Goal: Transaction & Acquisition: Purchase product/service

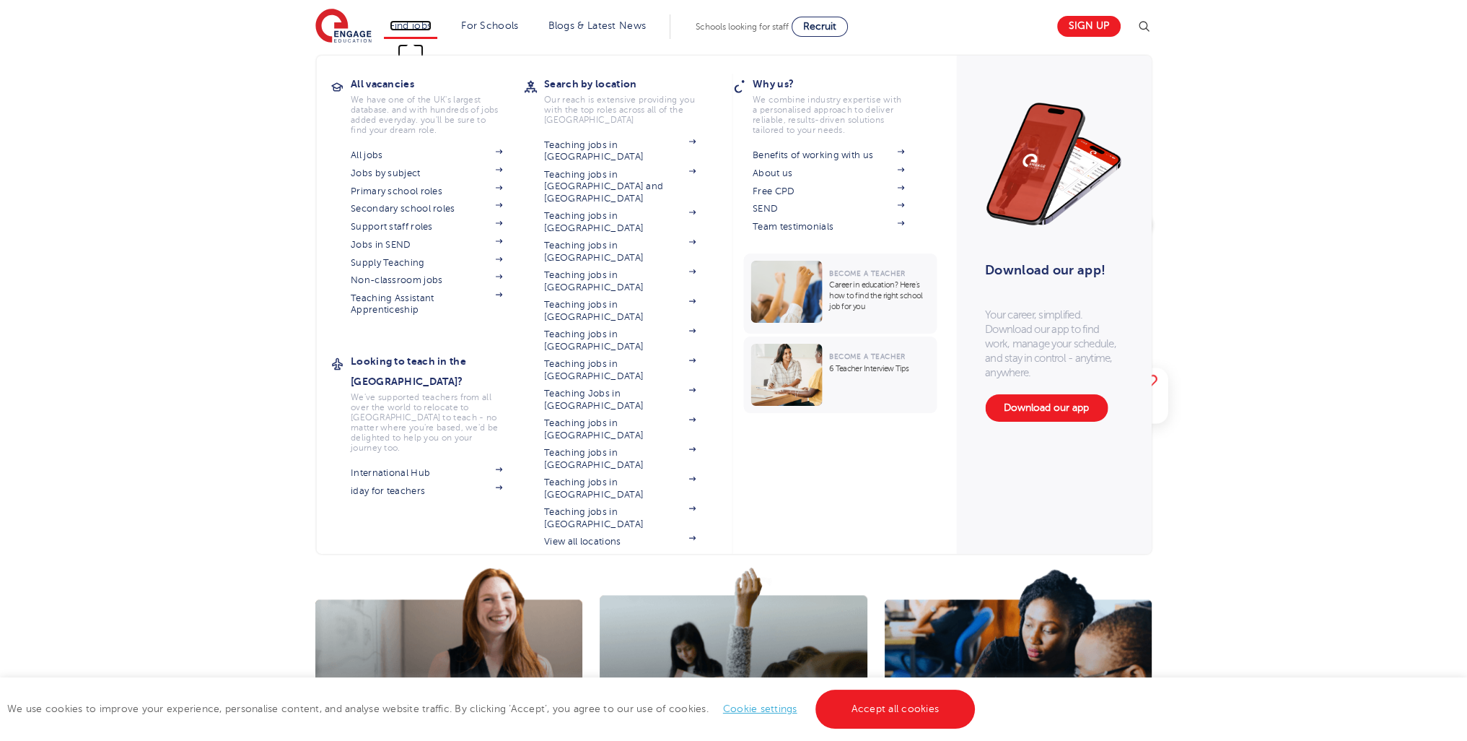
click at [417, 26] on link "Find jobs" at bounding box center [411, 25] width 43 height 11
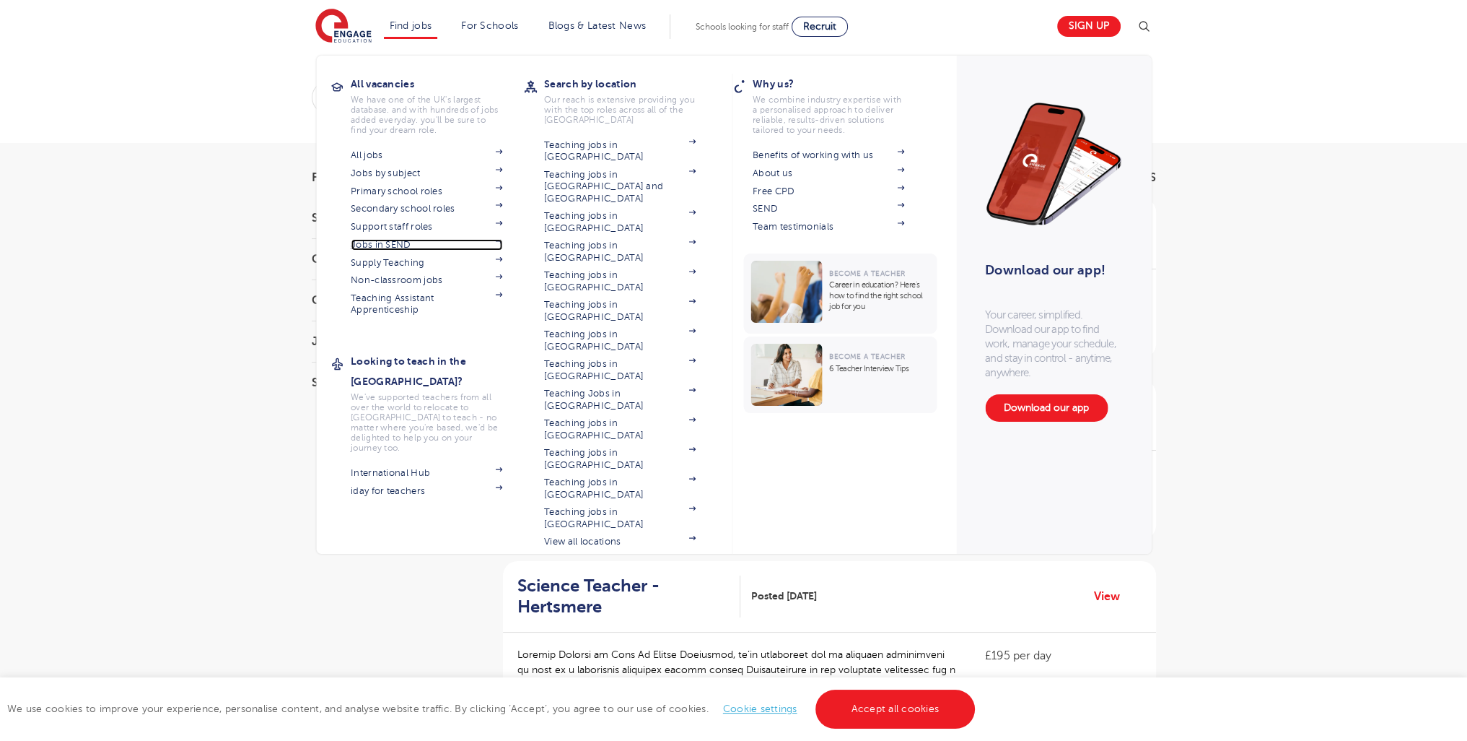
click at [390, 243] on link "Jobs in SEND" at bounding box center [427, 245] width 152 height 12
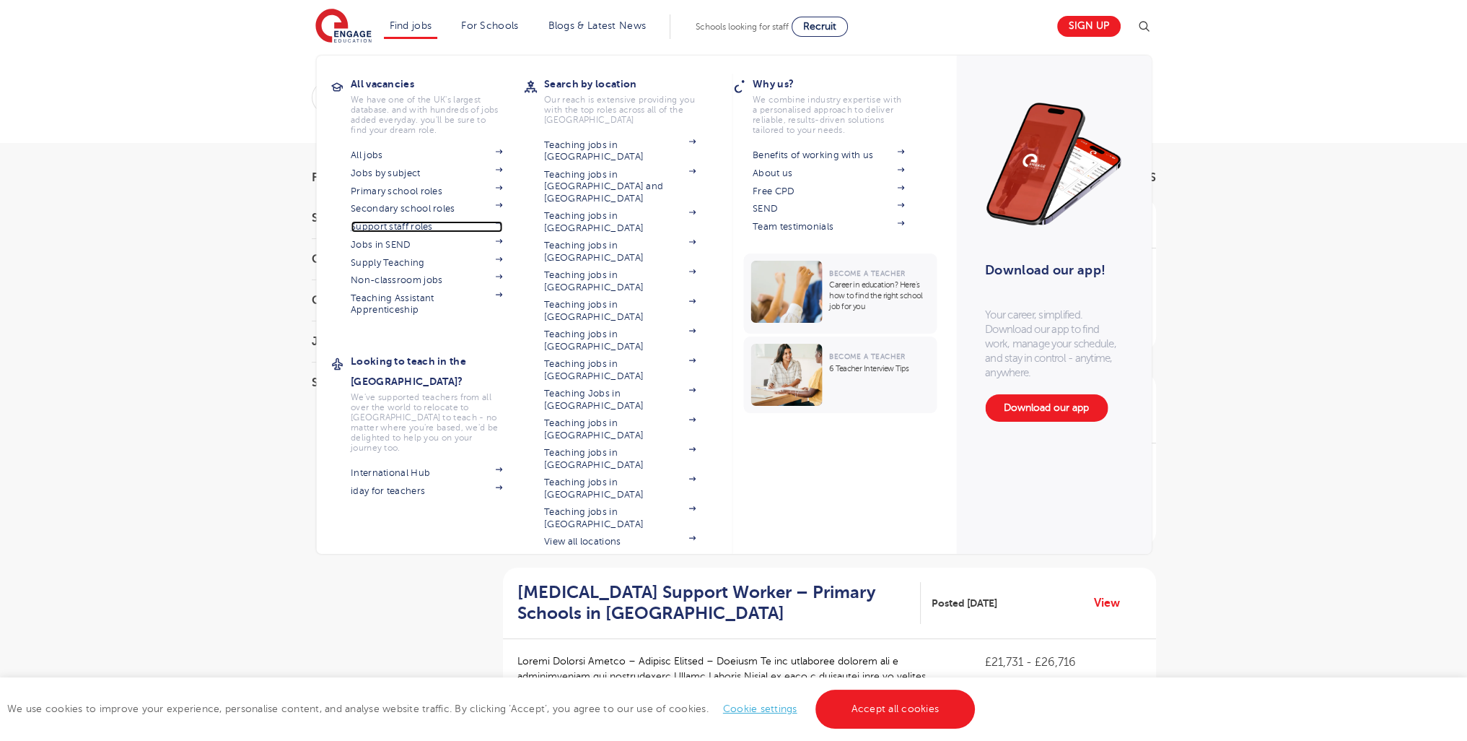
click at [406, 228] on link "Support staff roles" at bounding box center [427, 227] width 152 height 12
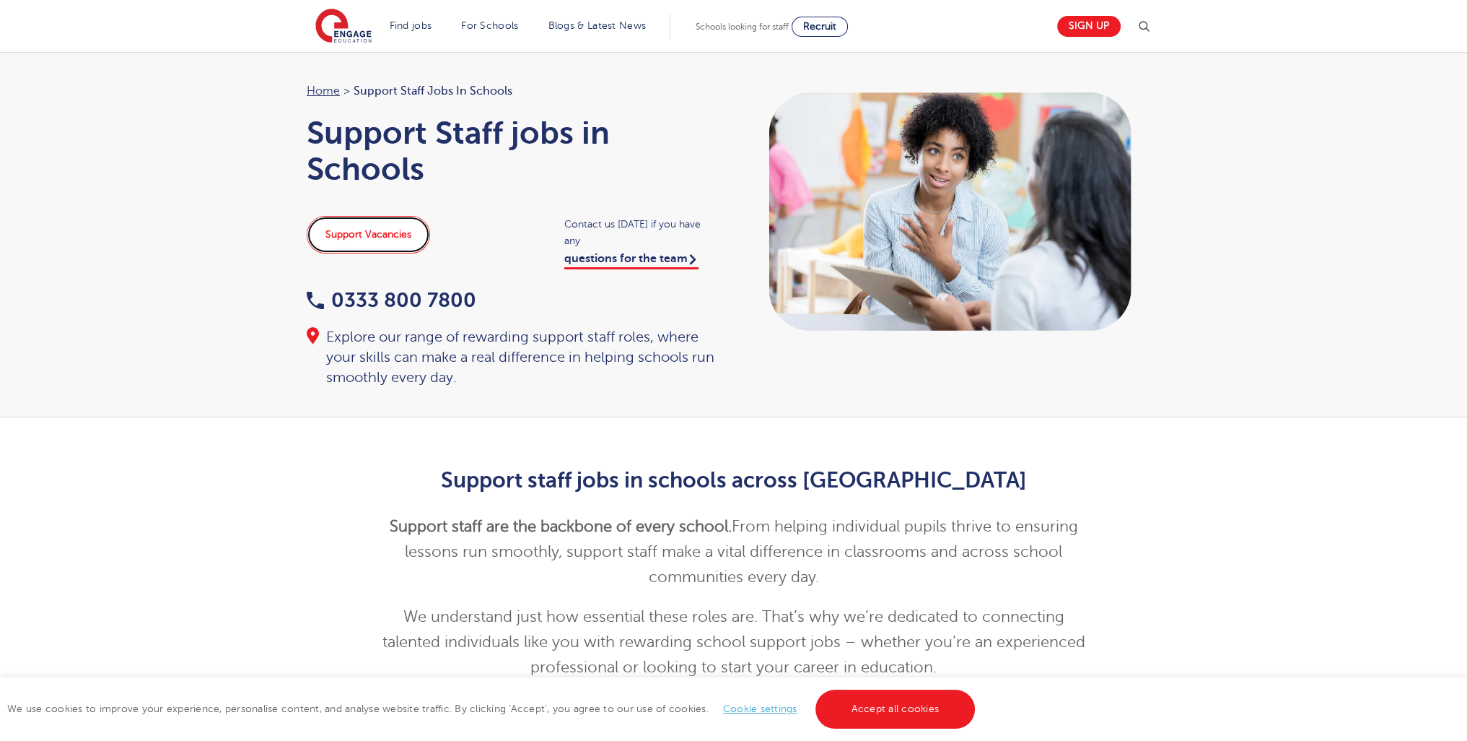
click at [390, 239] on link "Support Vacancies" at bounding box center [368, 235] width 123 height 38
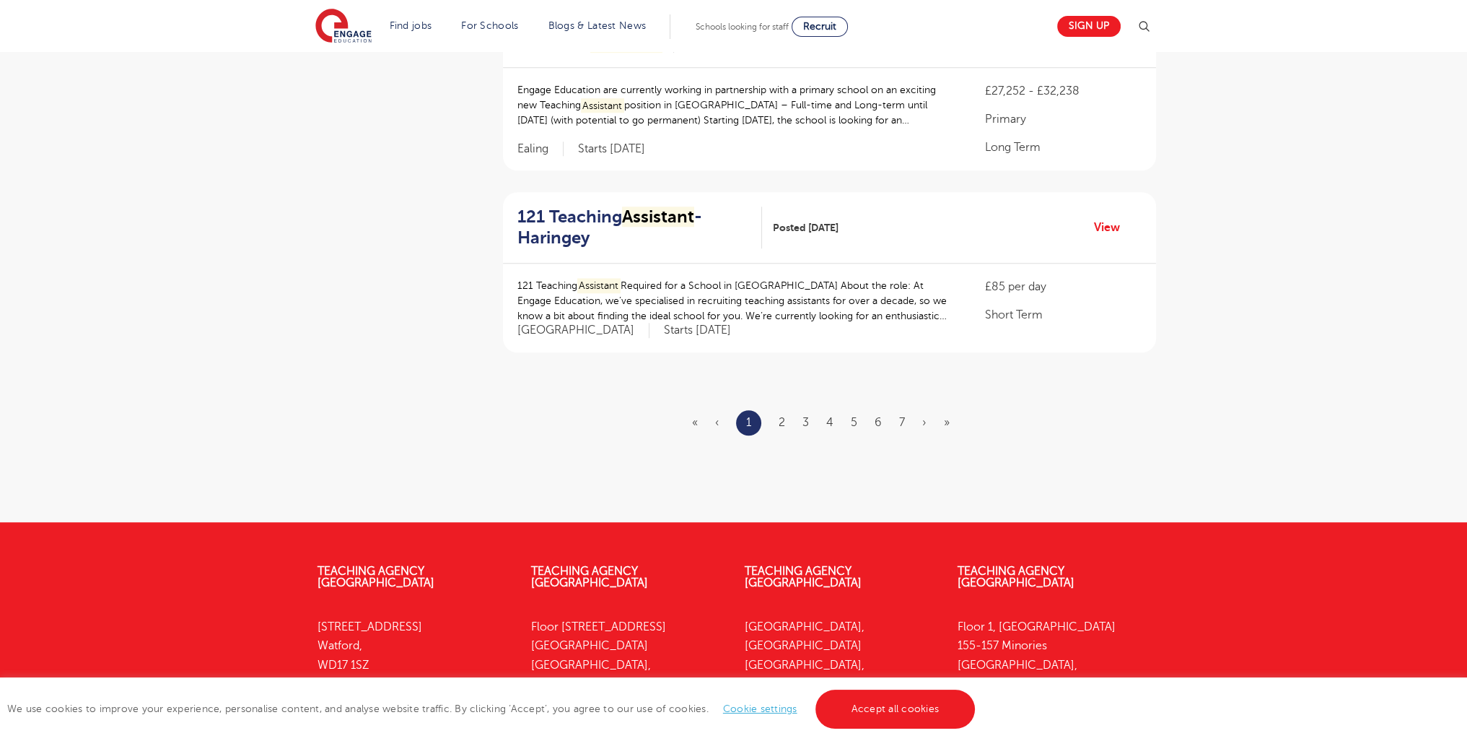
scroll to position [1741, 0]
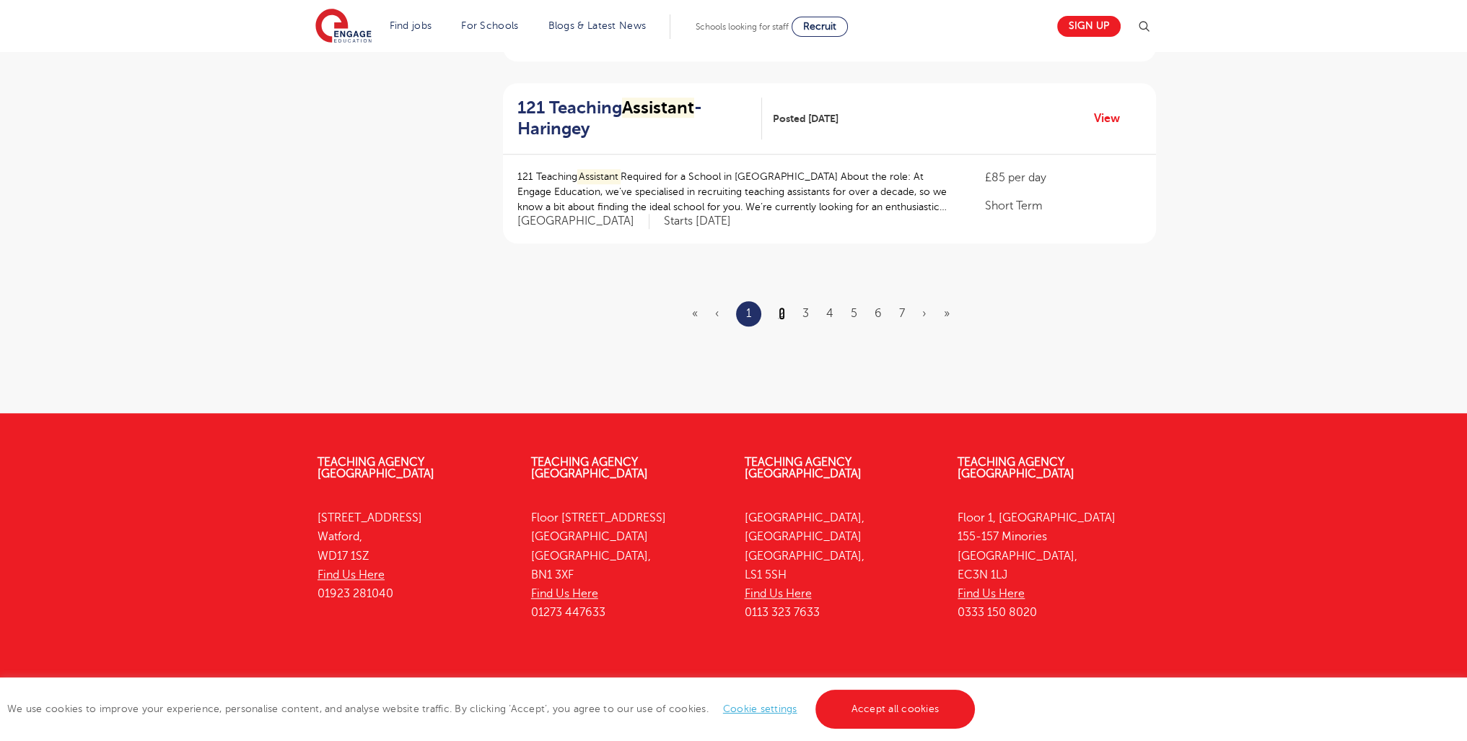
click at [781, 307] on link "2" at bounding box center [782, 313] width 6 height 13
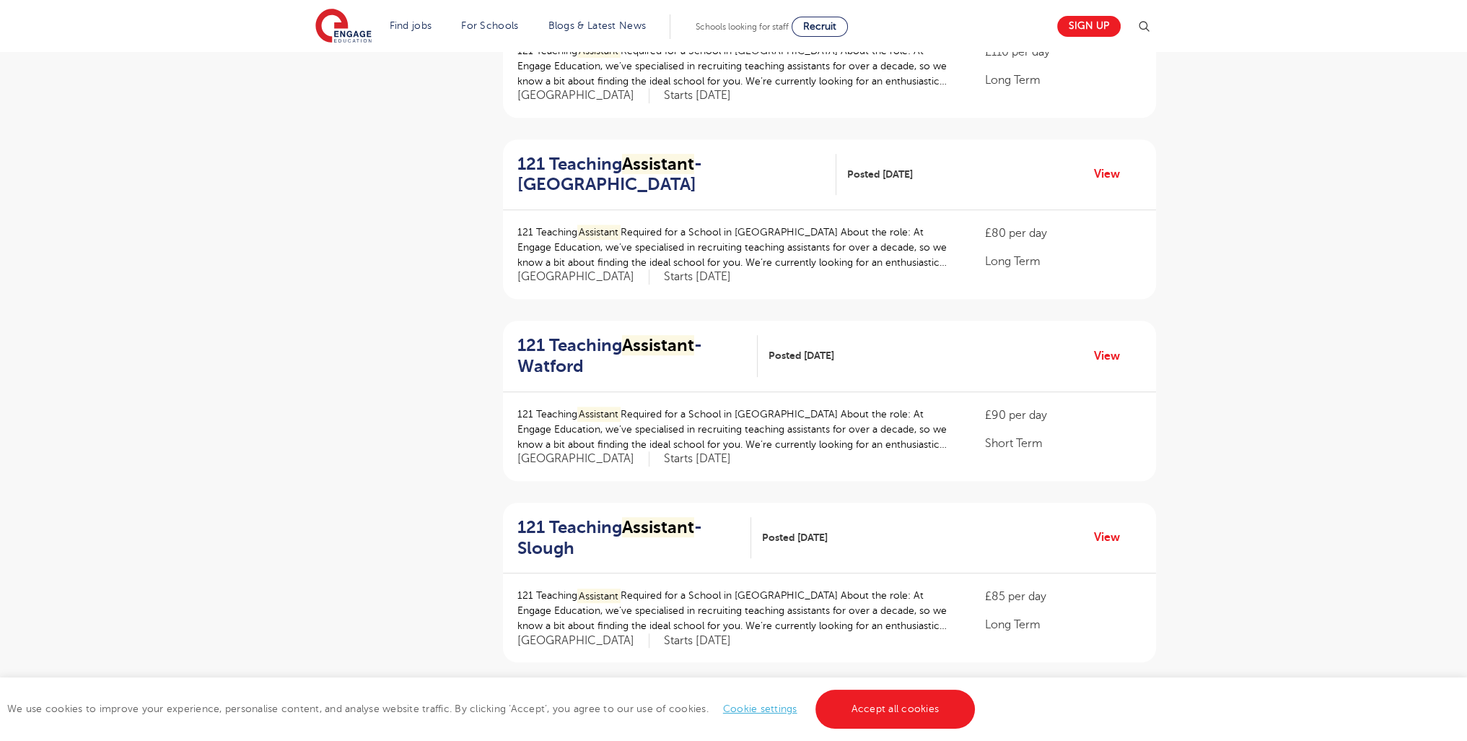
scroll to position [1545, 0]
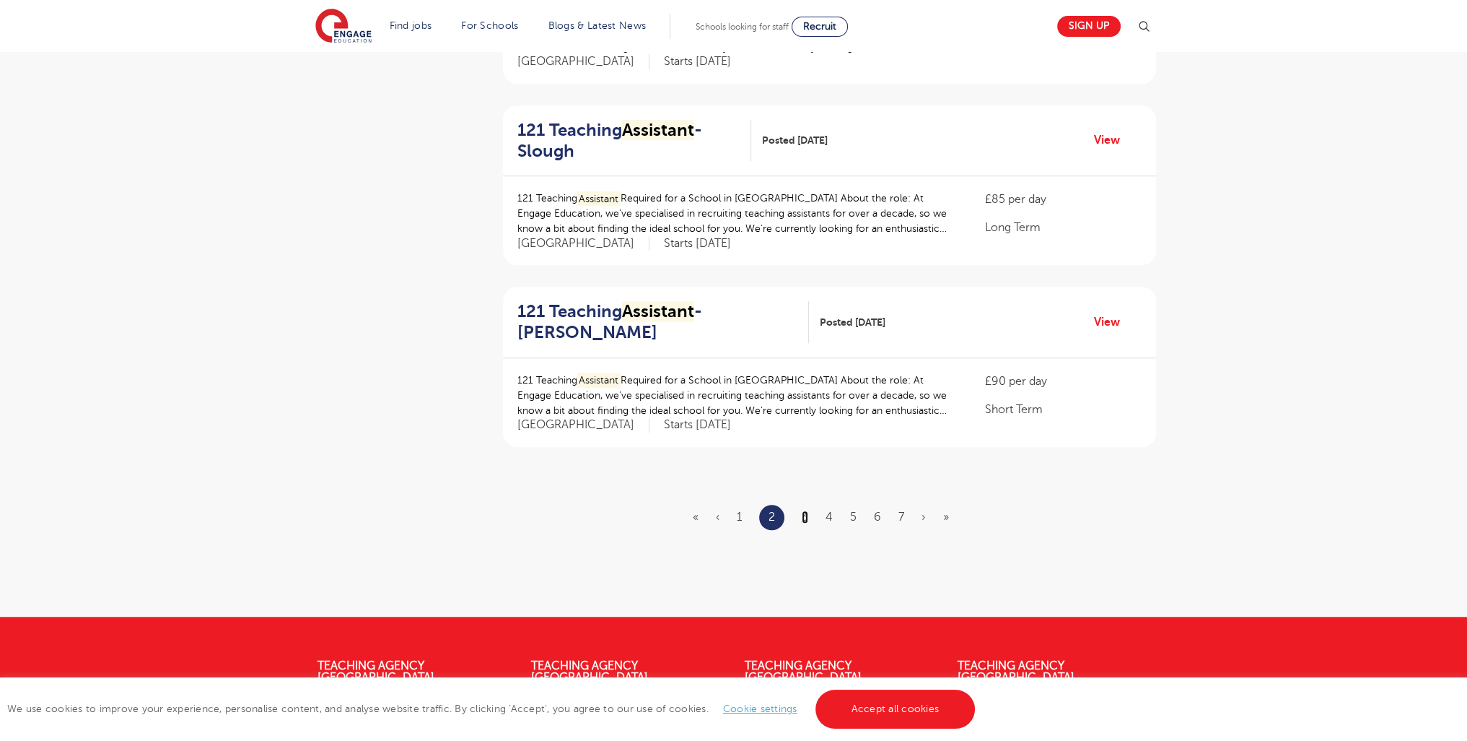
click at [808, 515] on link "3" at bounding box center [805, 516] width 6 height 13
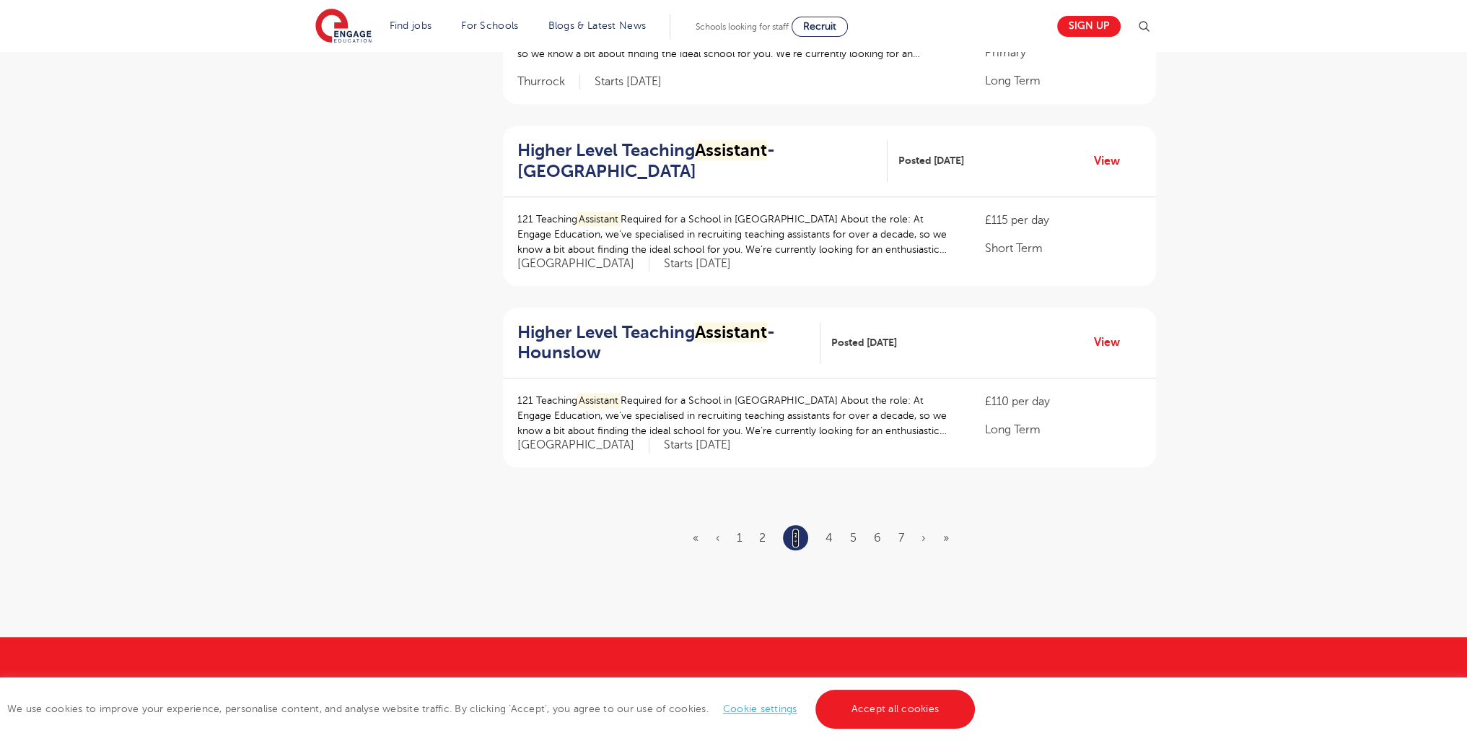
scroll to position [0, 0]
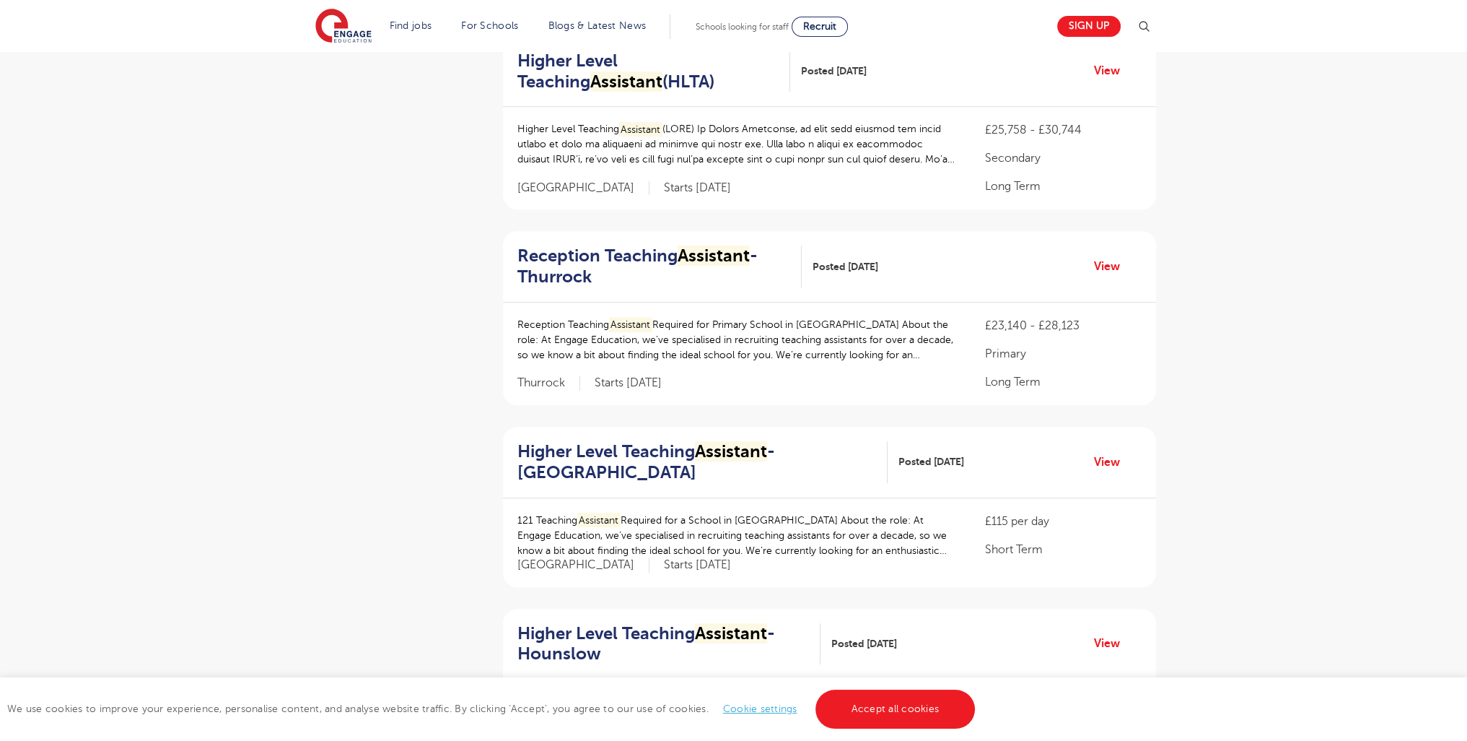
scroll to position [1796, 0]
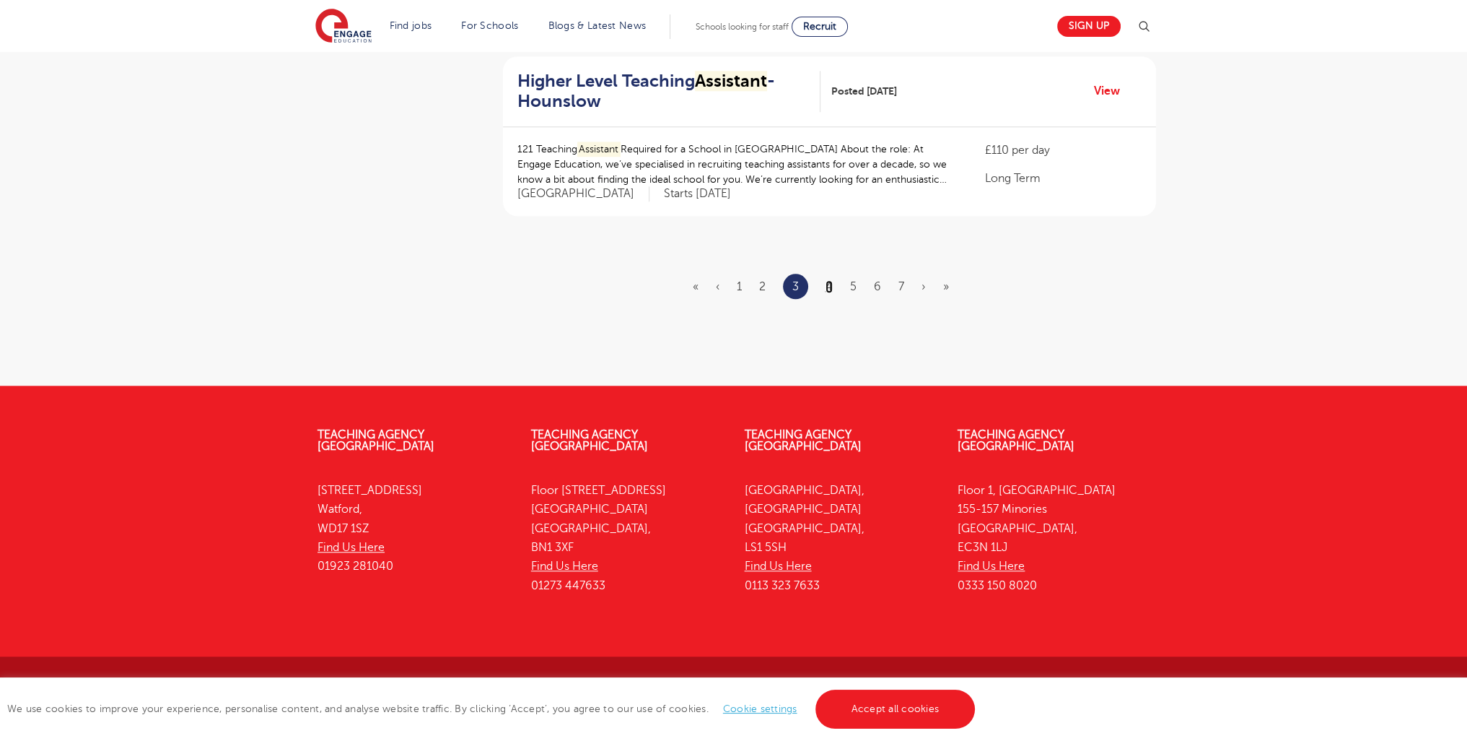
click at [832, 284] on link "4" at bounding box center [829, 286] width 7 height 13
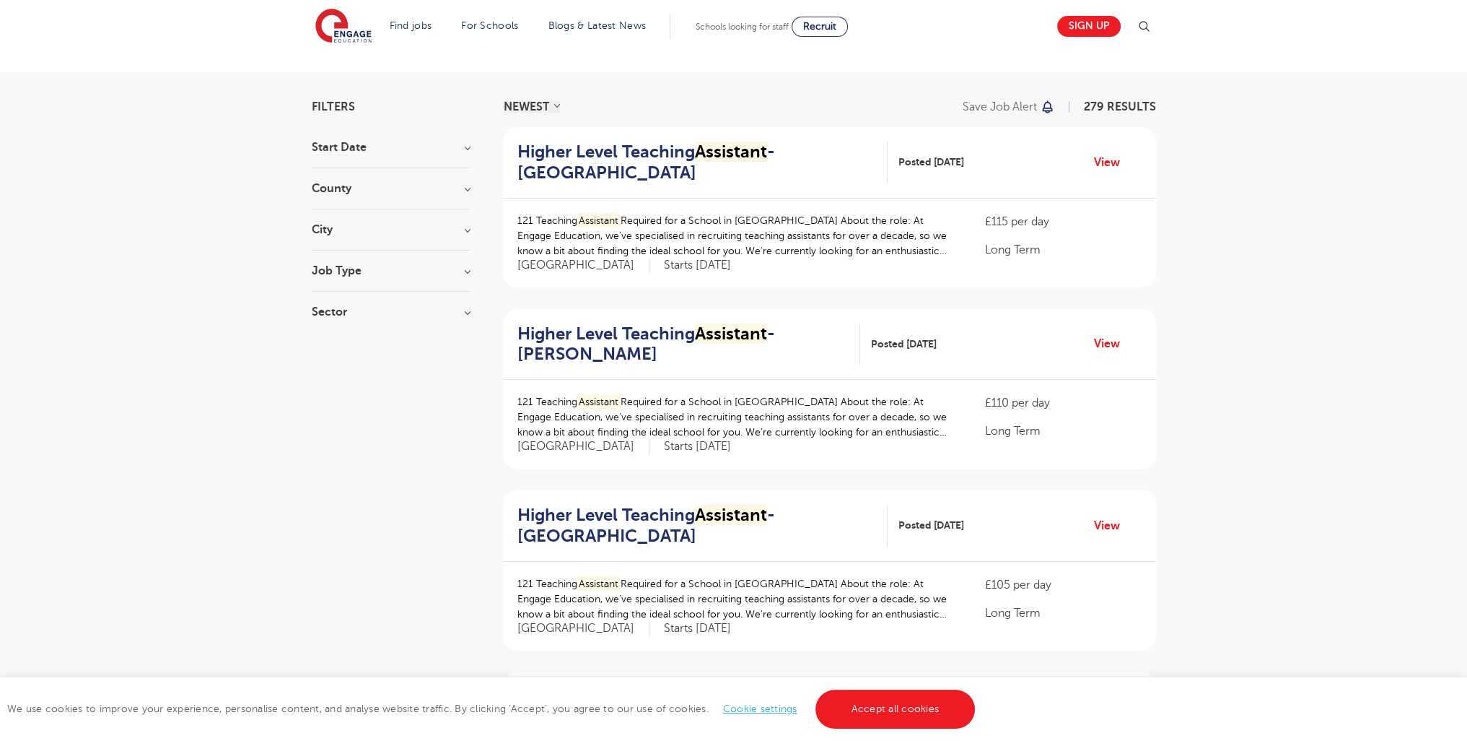
scroll to position [1779, 0]
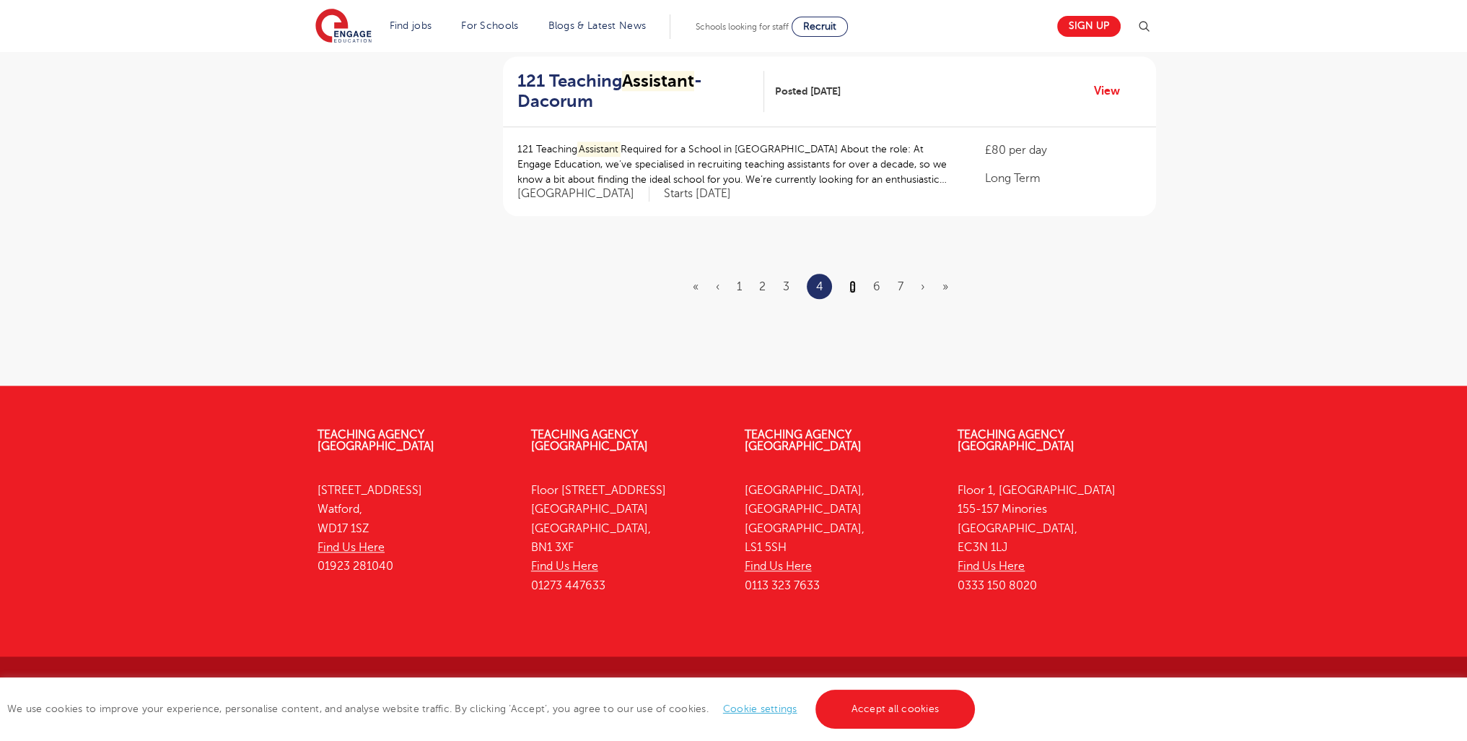
click at [852, 287] on link "5" at bounding box center [853, 286] width 6 height 13
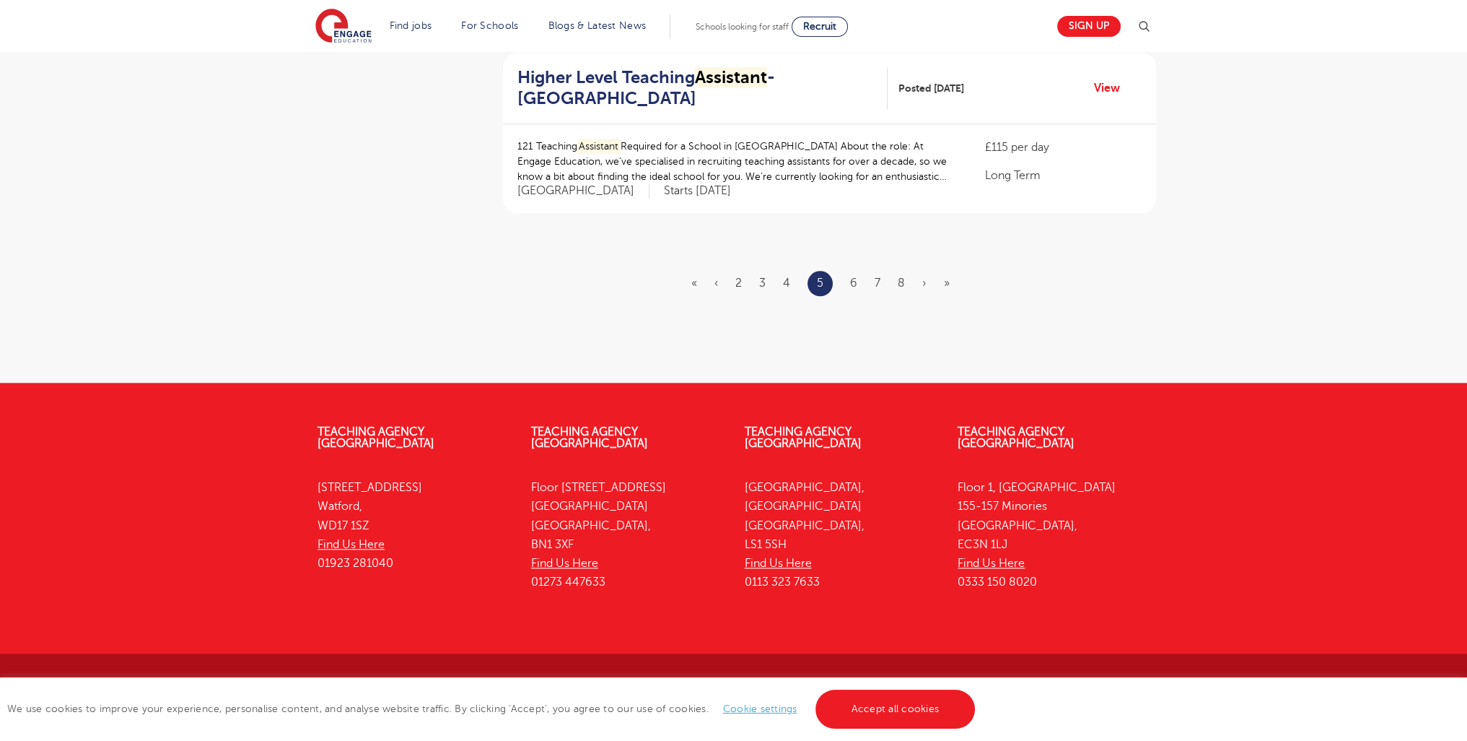
scroll to position [0, 0]
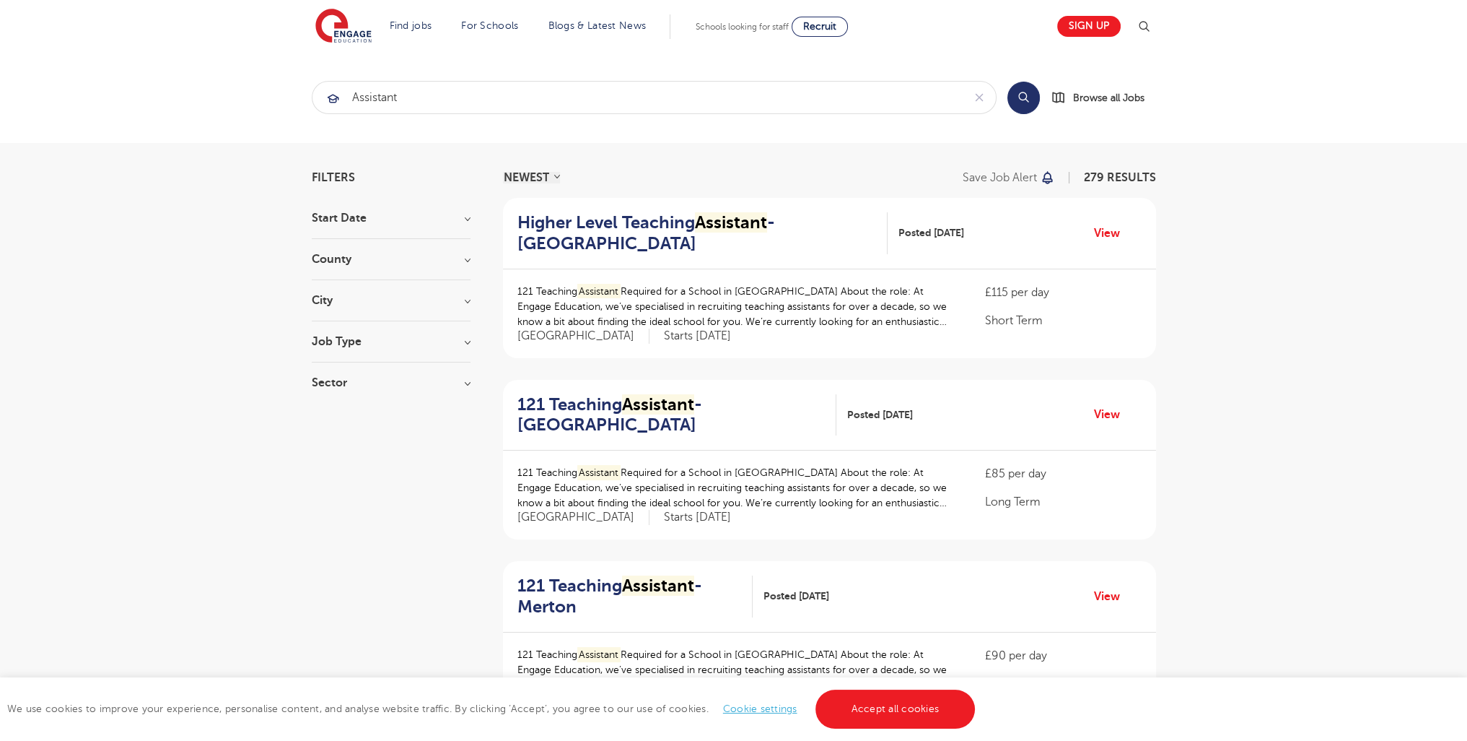
scroll to position [1776, 0]
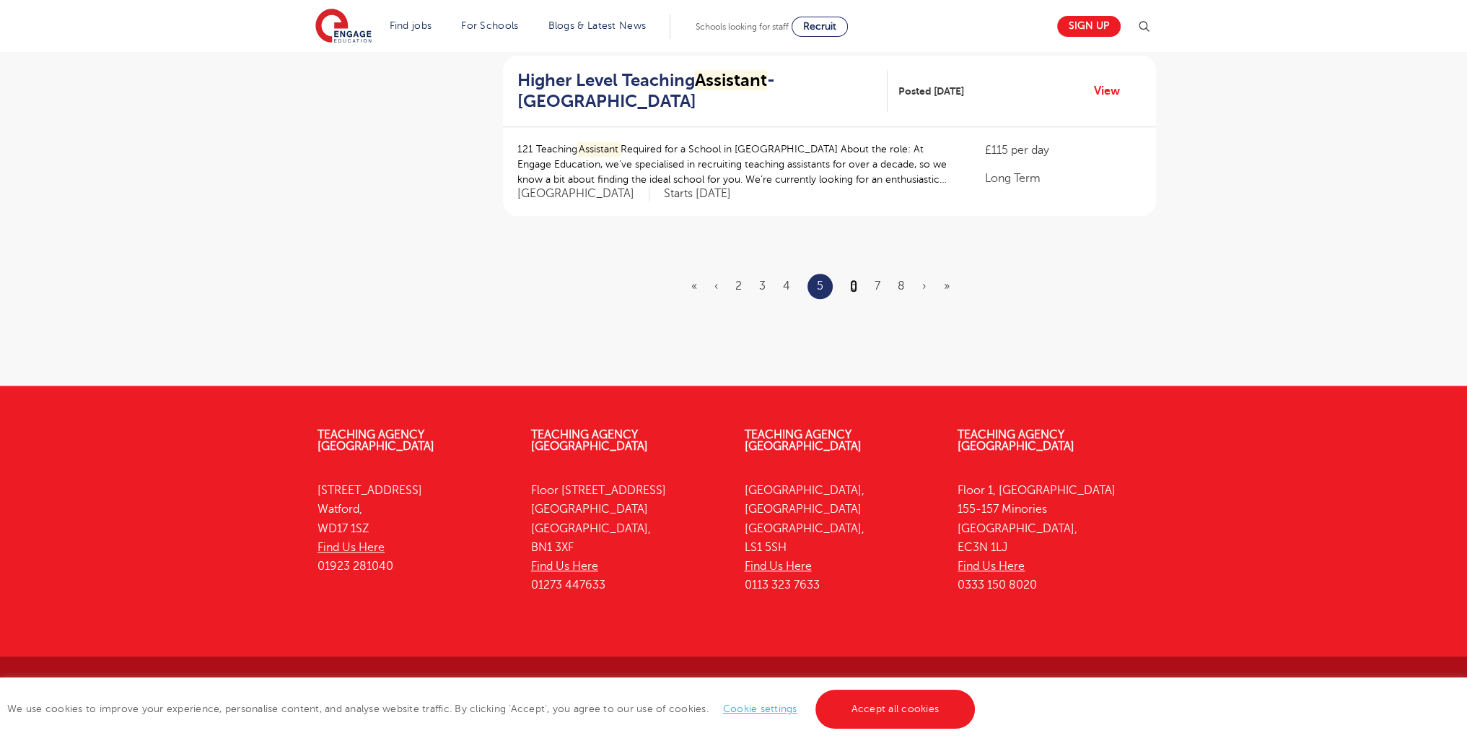
click at [852, 279] on link "6" at bounding box center [853, 285] width 7 height 13
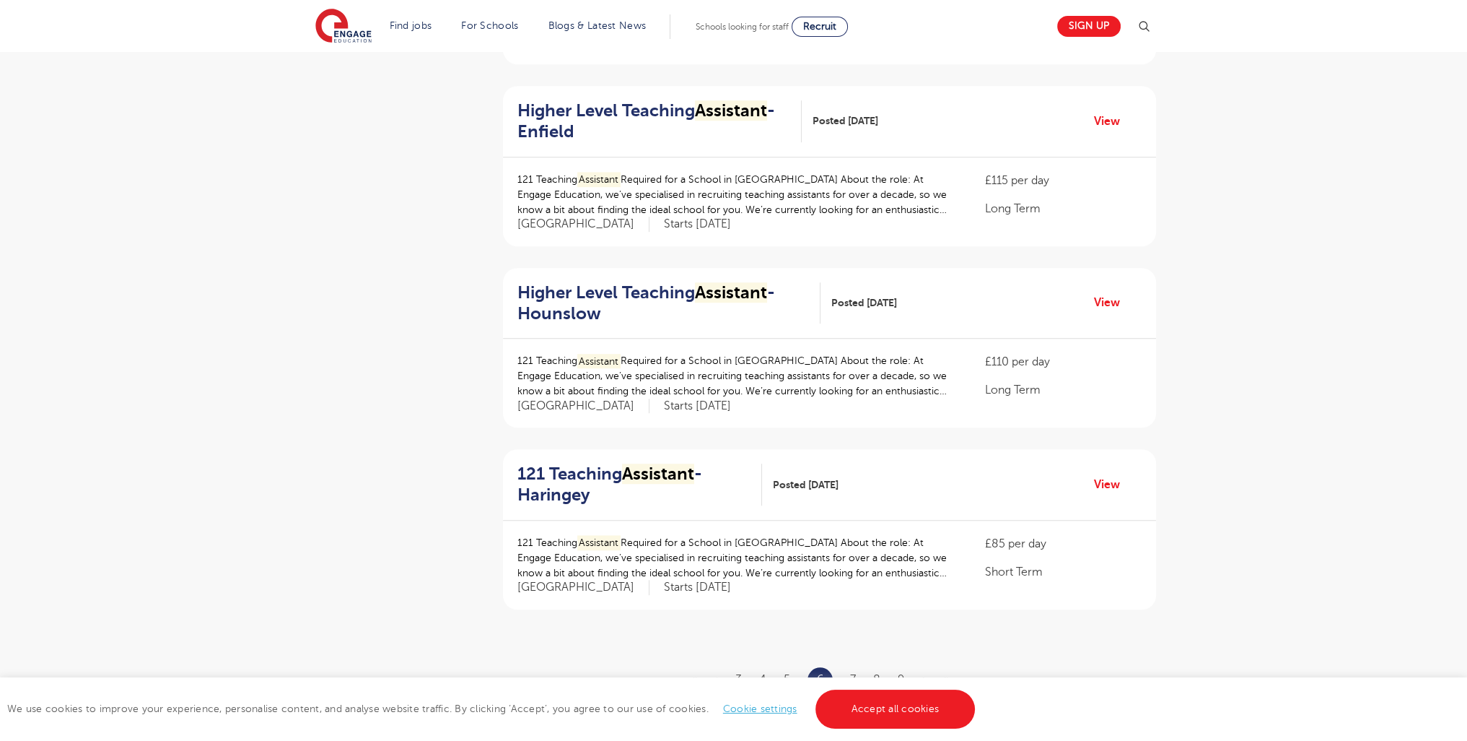
scroll to position [1776, 0]
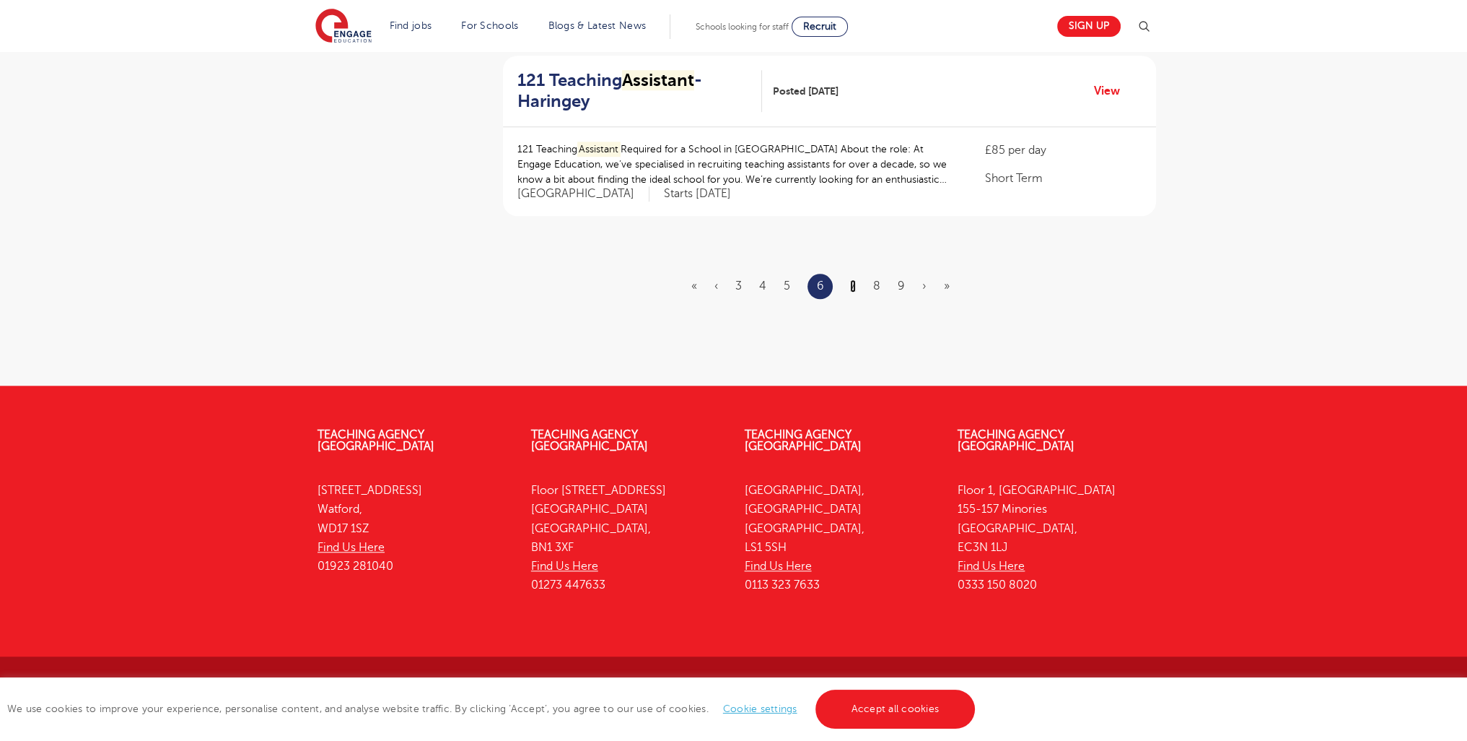
click at [850, 284] on link "7" at bounding box center [853, 285] width 6 height 13
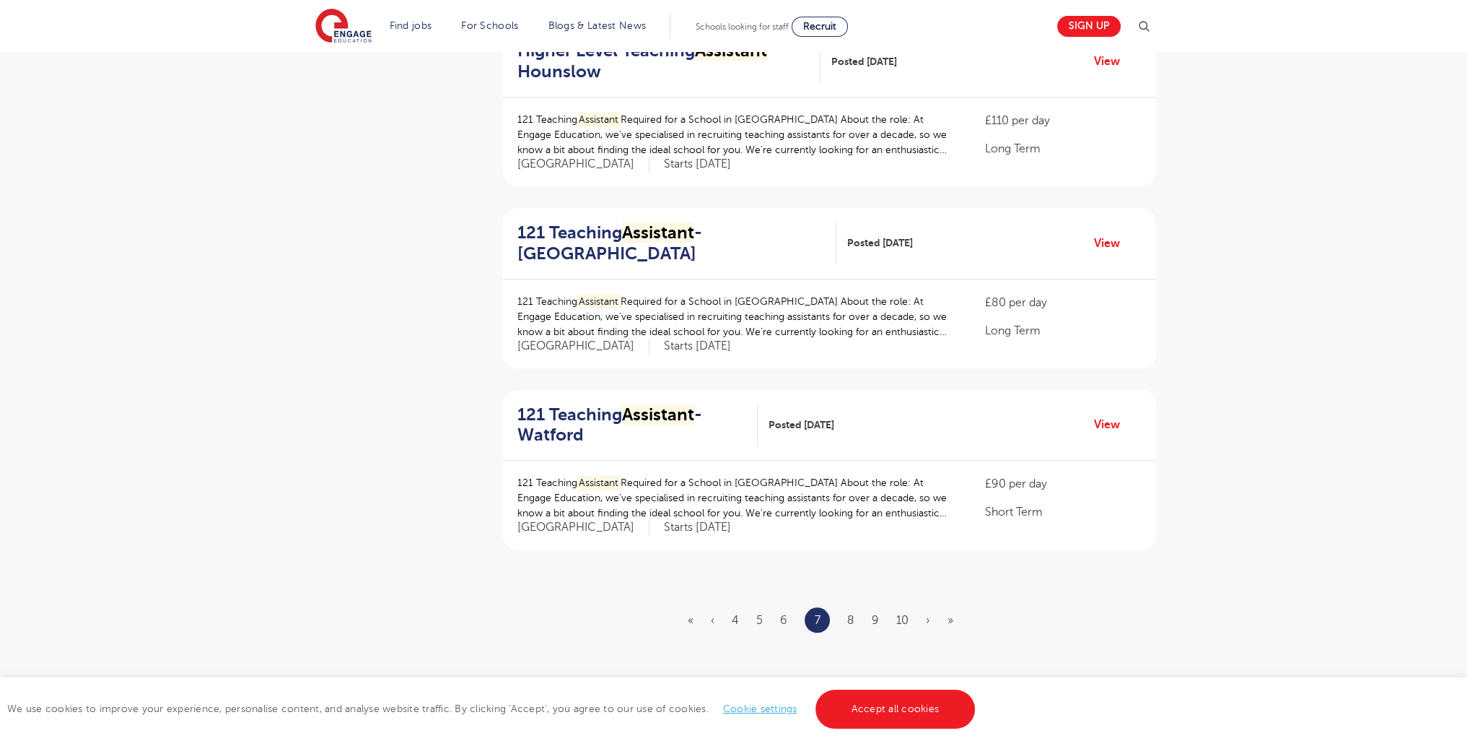
scroll to position [1555, 0]
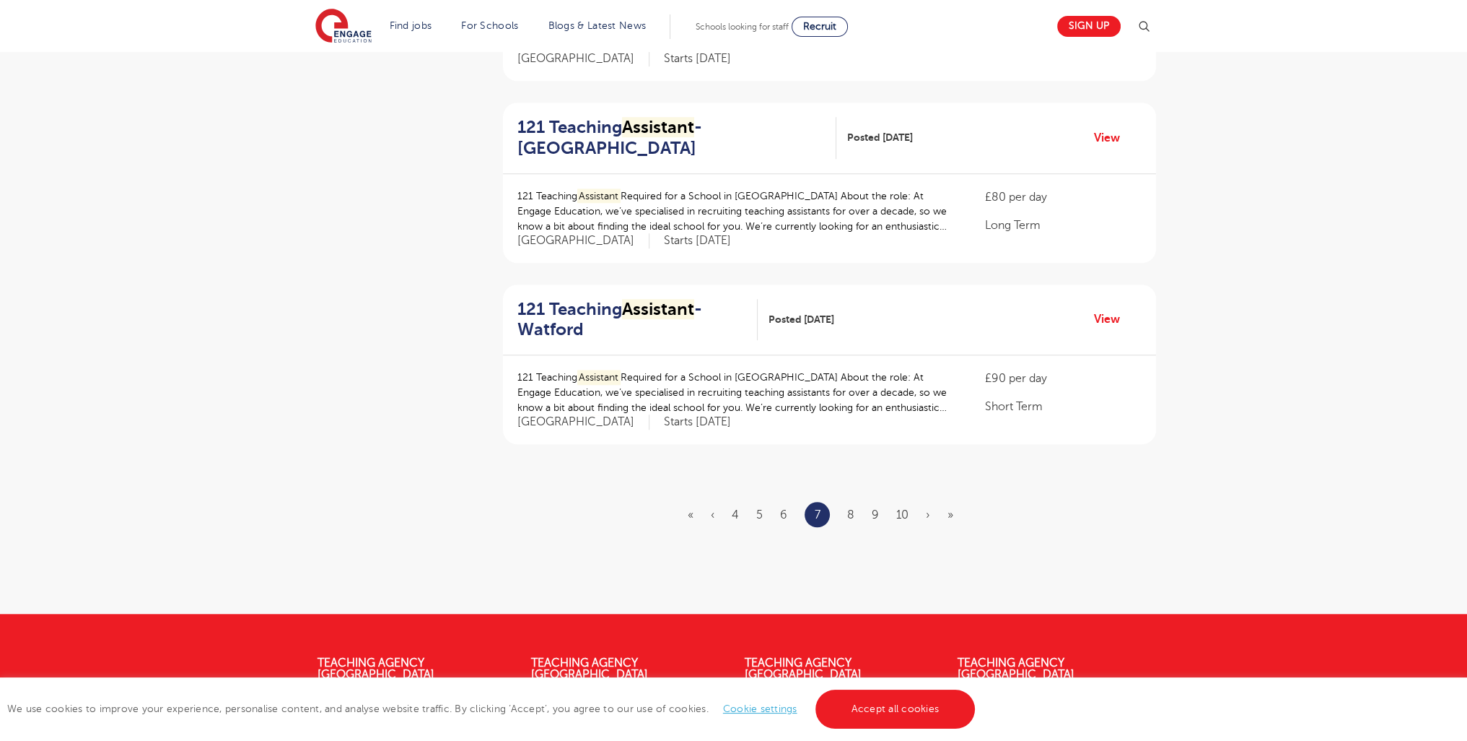
click at [842, 502] on ul "« ‹ 4 5 6 7 8 9 10 › »" at bounding box center [829, 514] width 283 height 25
click at [849, 508] on link "8" at bounding box center [850, 514] width 7 height 13
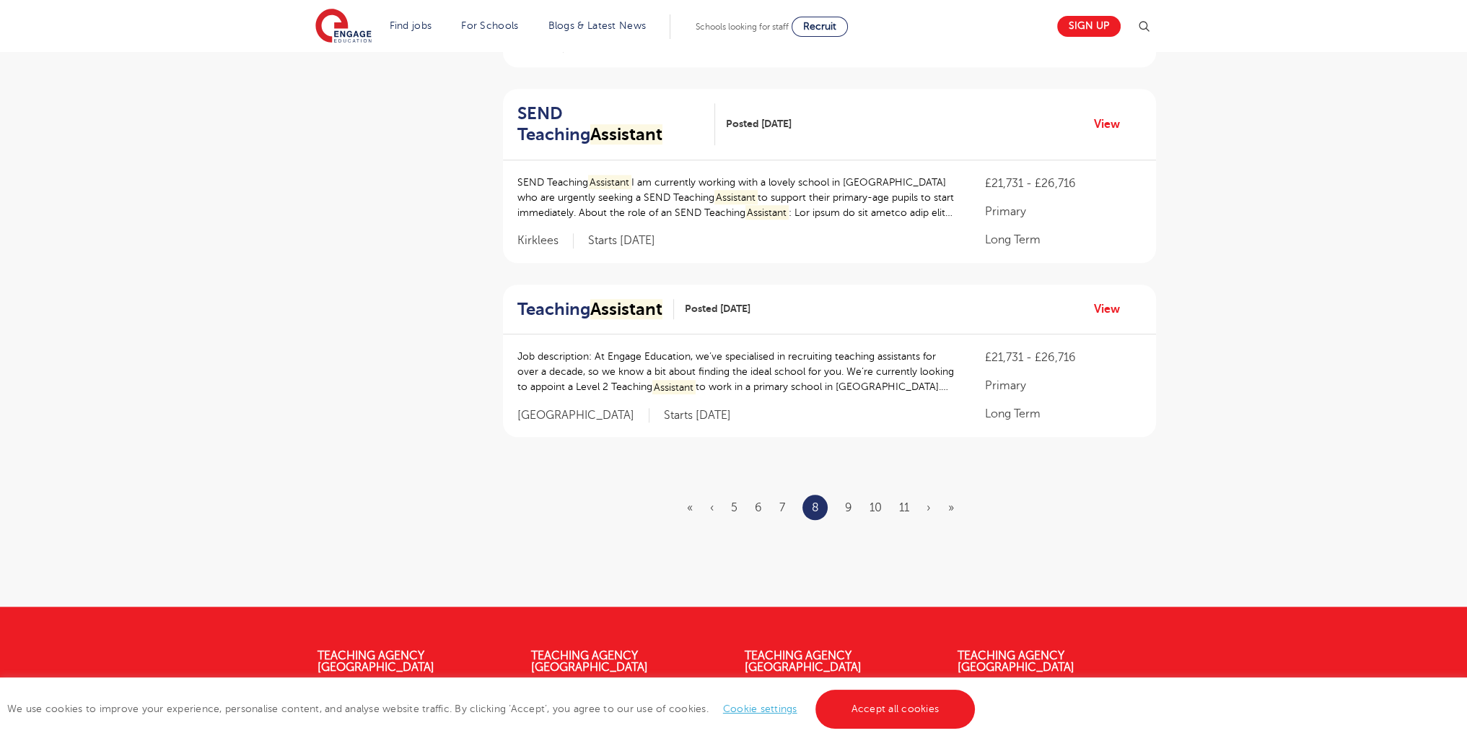
scroll to position [0, 0]
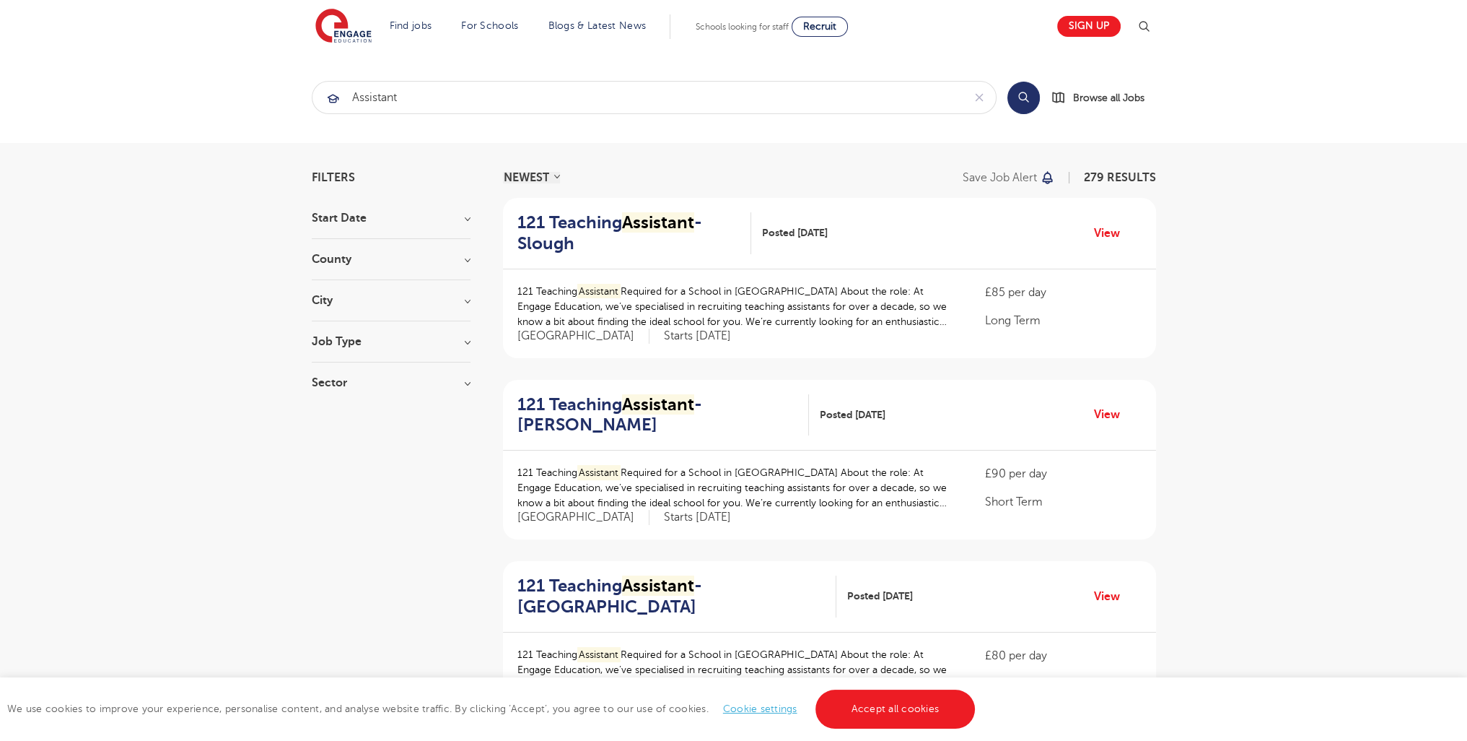
scroll to position [1487, 0]
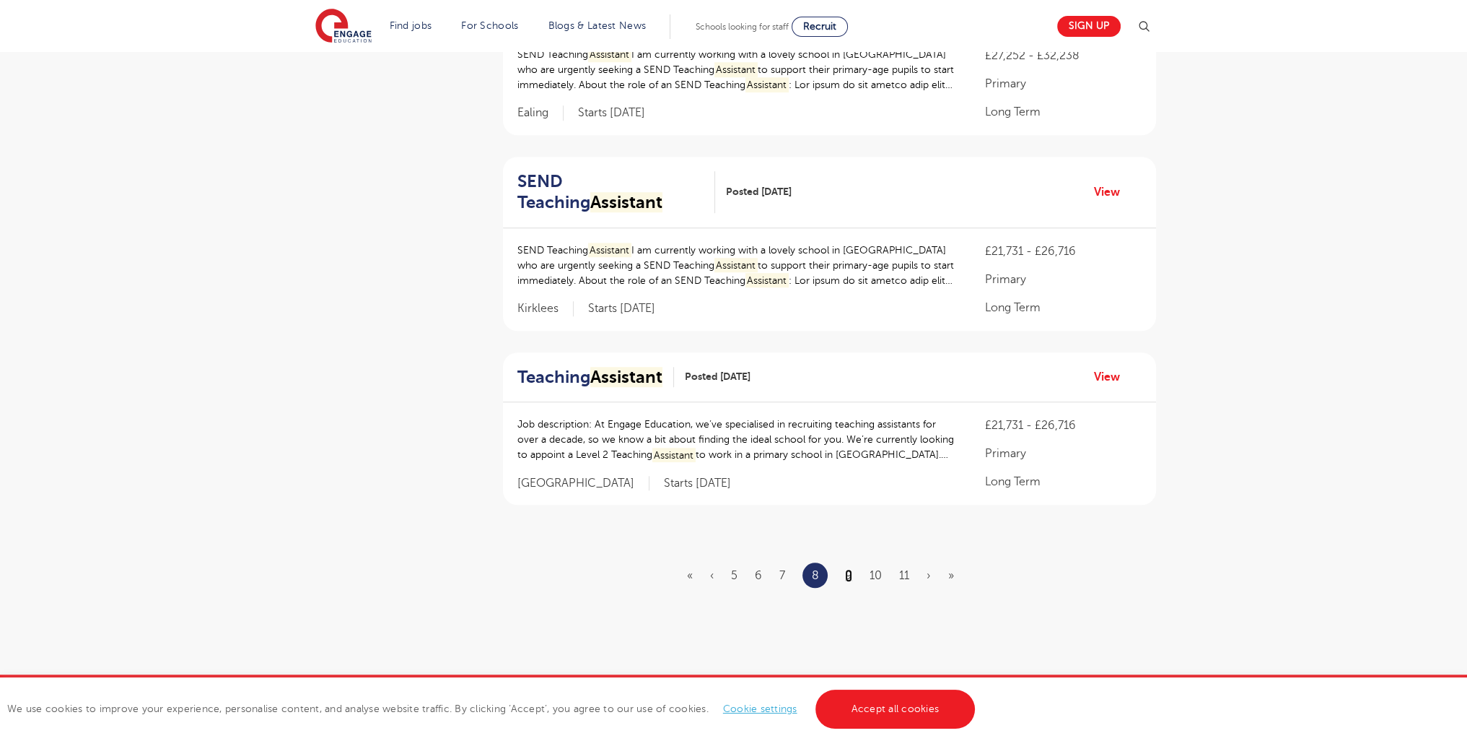
click at [847, 574] on link "9" at bounding box center [848, 575] width 7 height 13
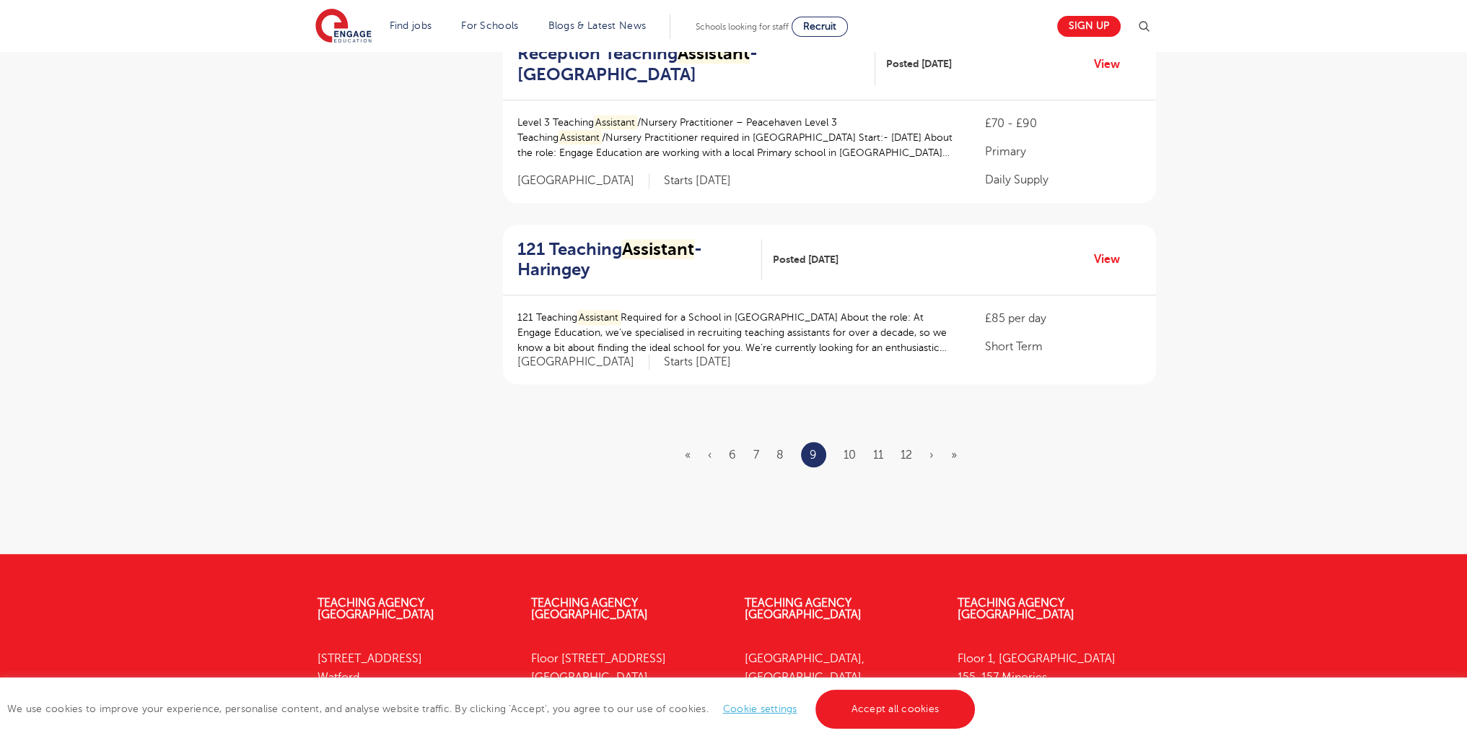
scroll to position [1793, 0]
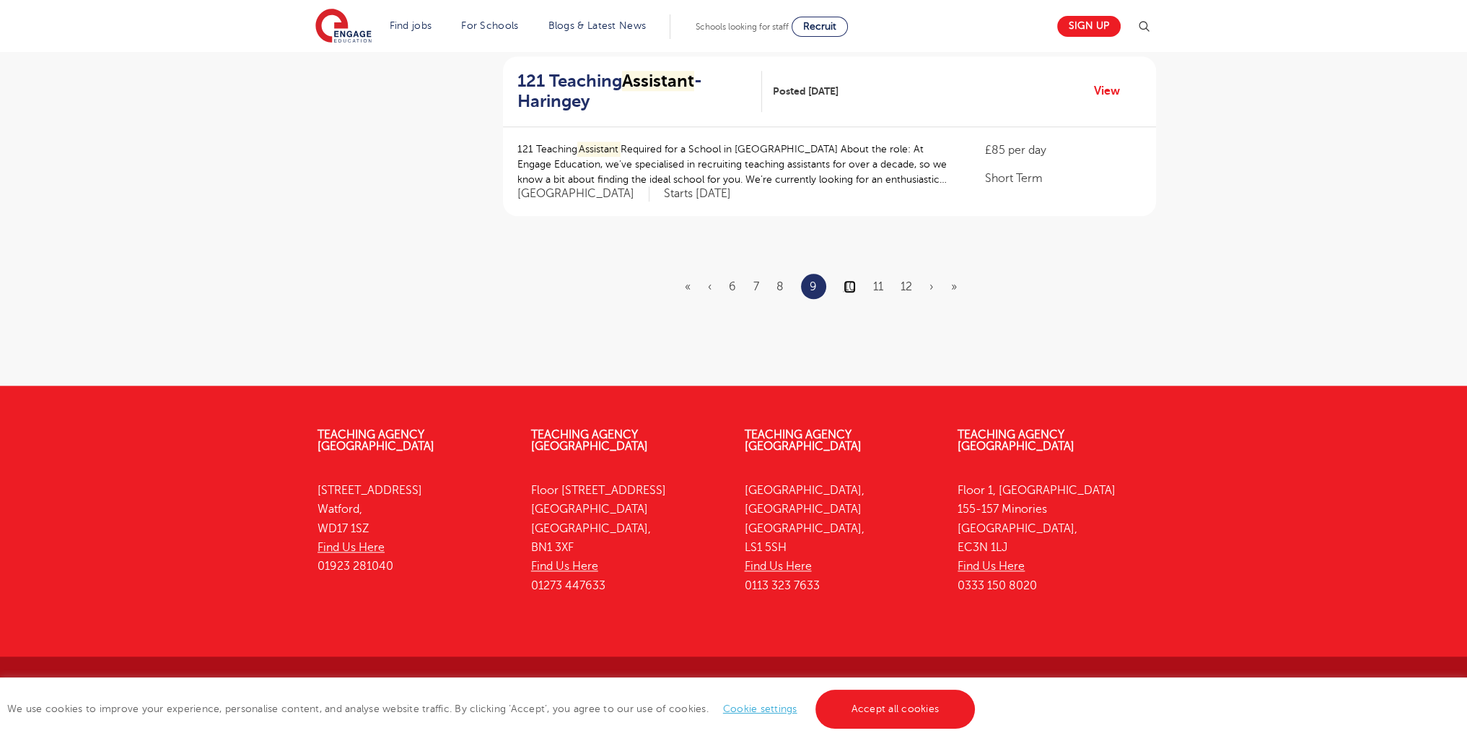
click at [855, 284] on link "10" at bounding box center [850, 286] width 12 height 13
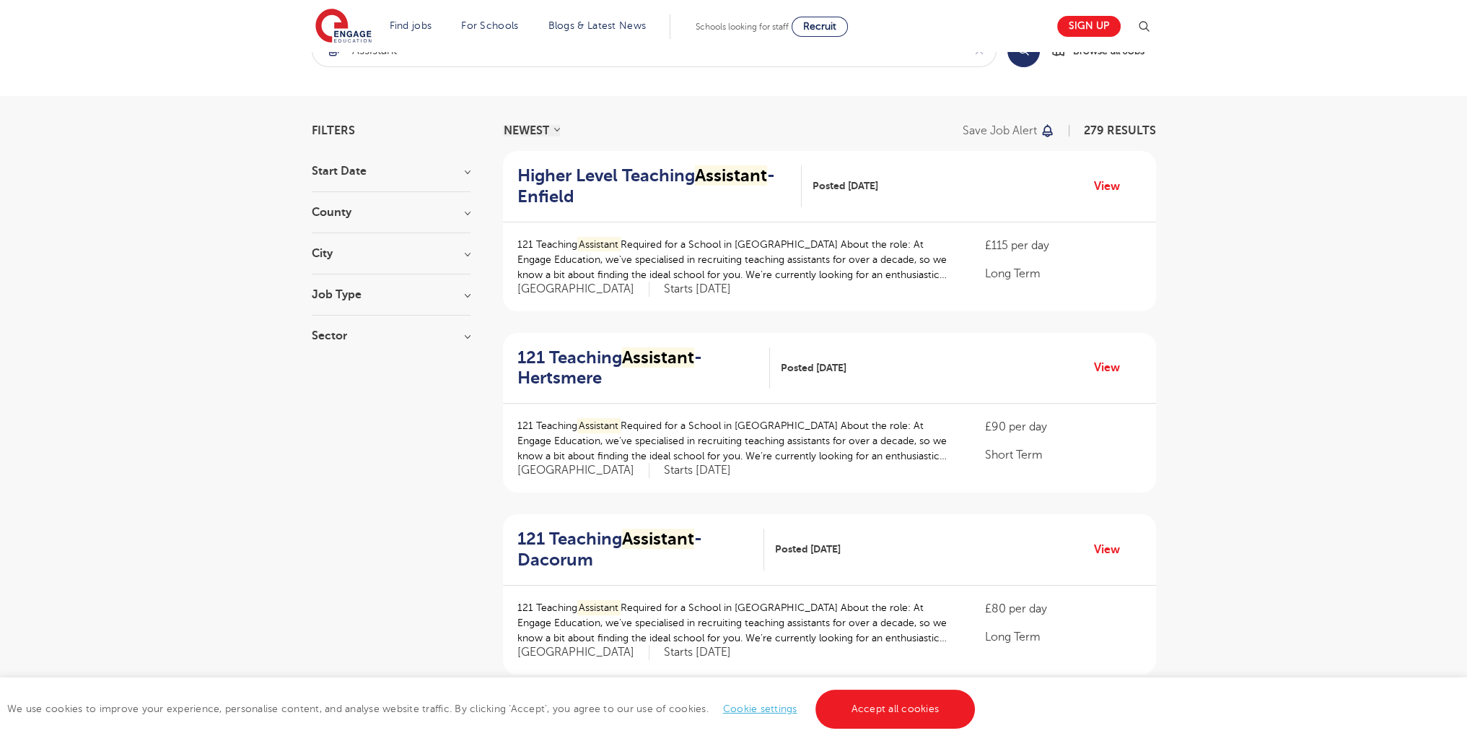
scroll to position [1830, 0]
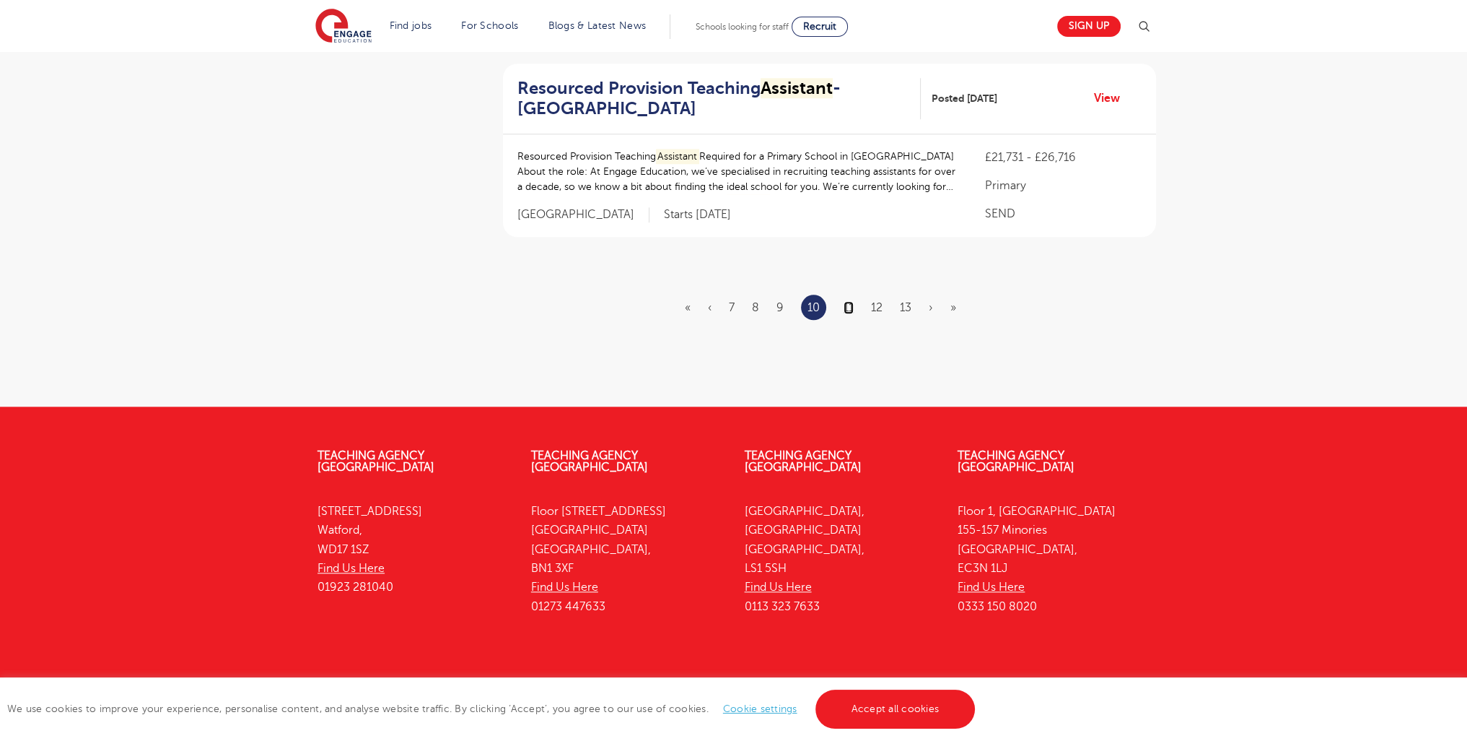
click at [850, 301] on link "11" at bounding box center [849, 307] width 10 height 13
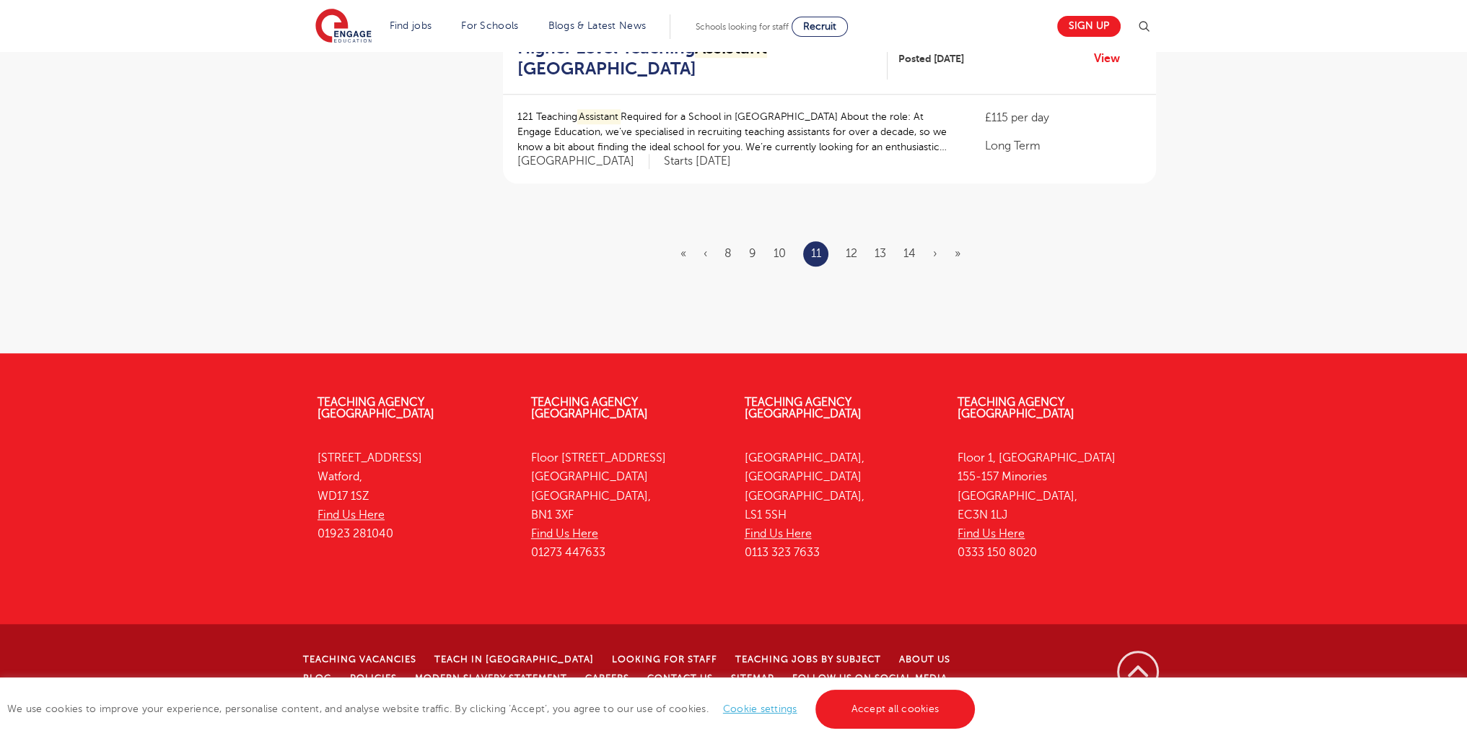
scroll to position [0, 0]
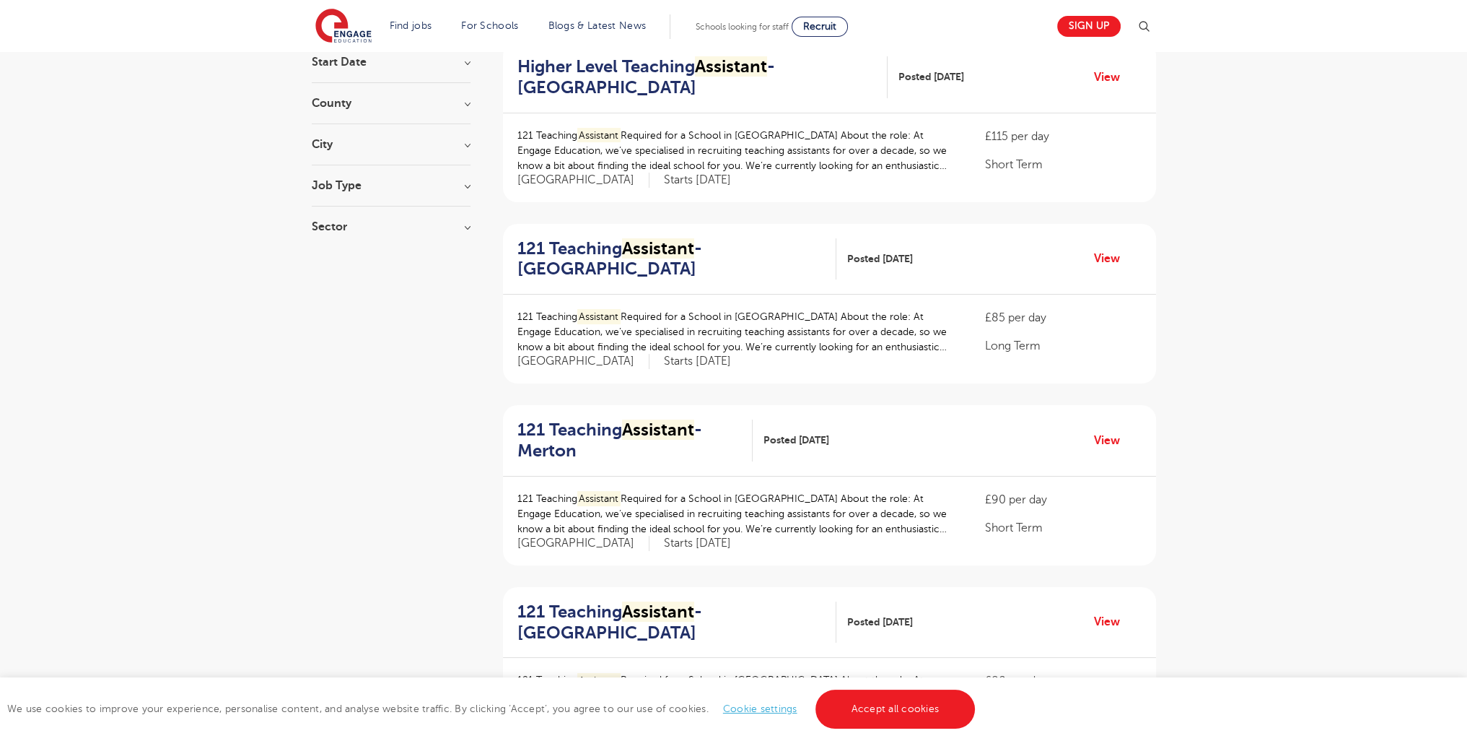
scroll to position [1776, 0]
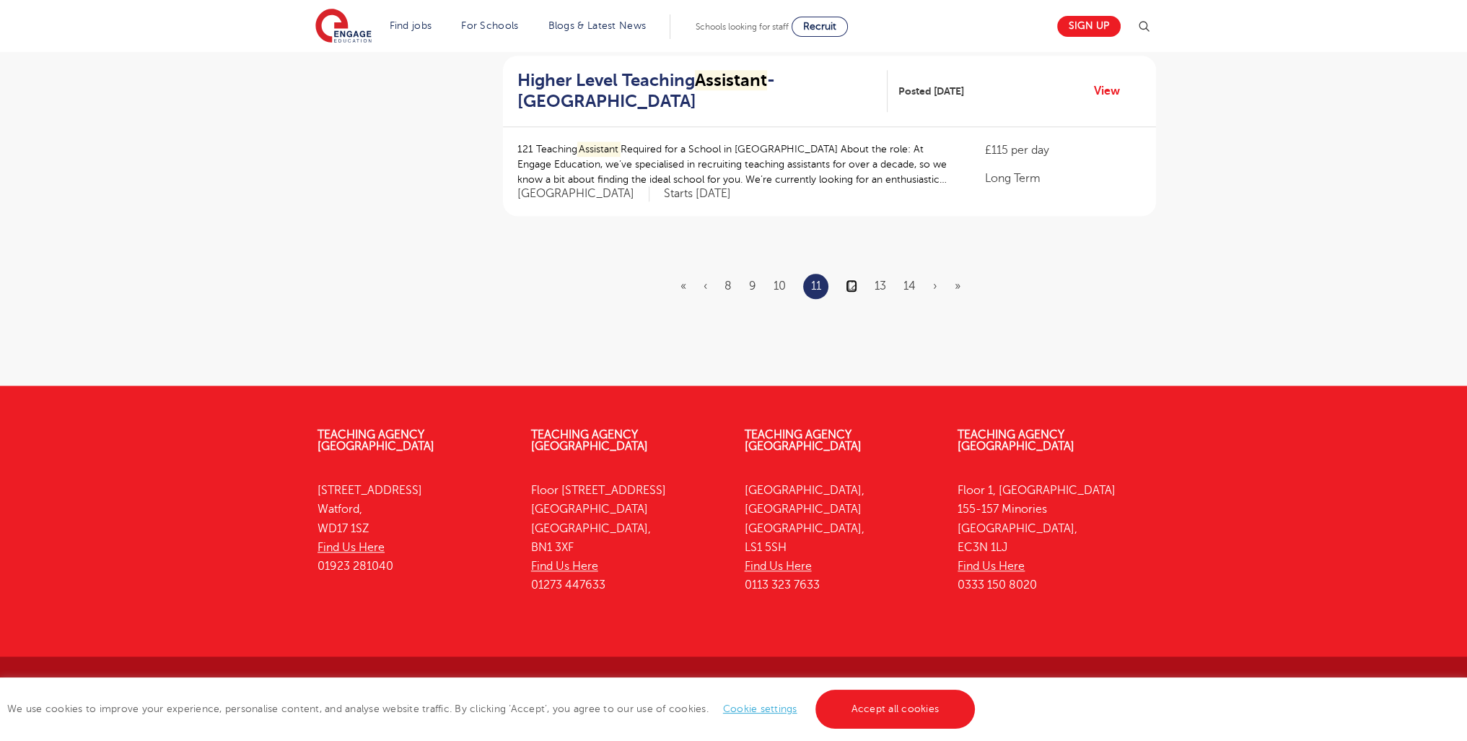
click at [853, 284] on link "12" at bounding box center [852, 285] width 12 height 13
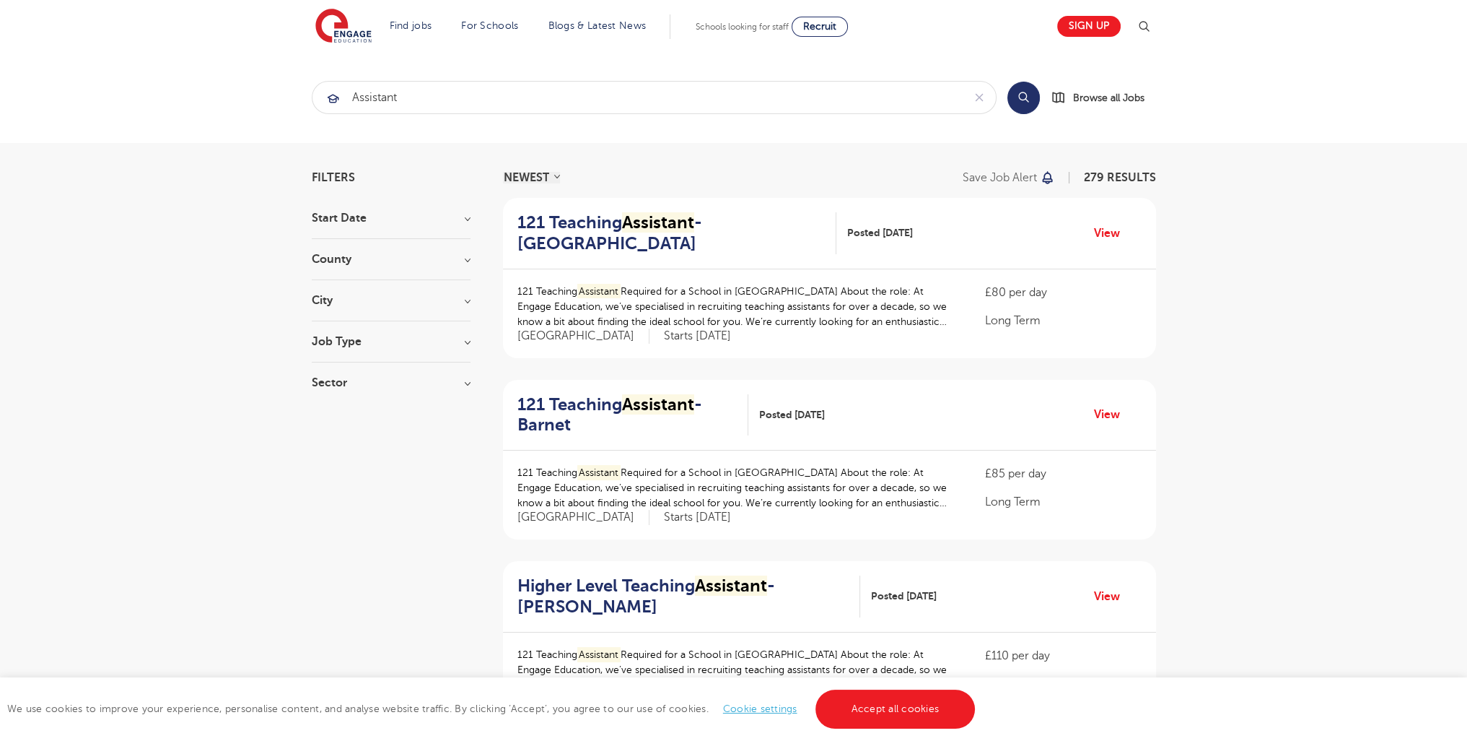
scroll to position [1776, 0]
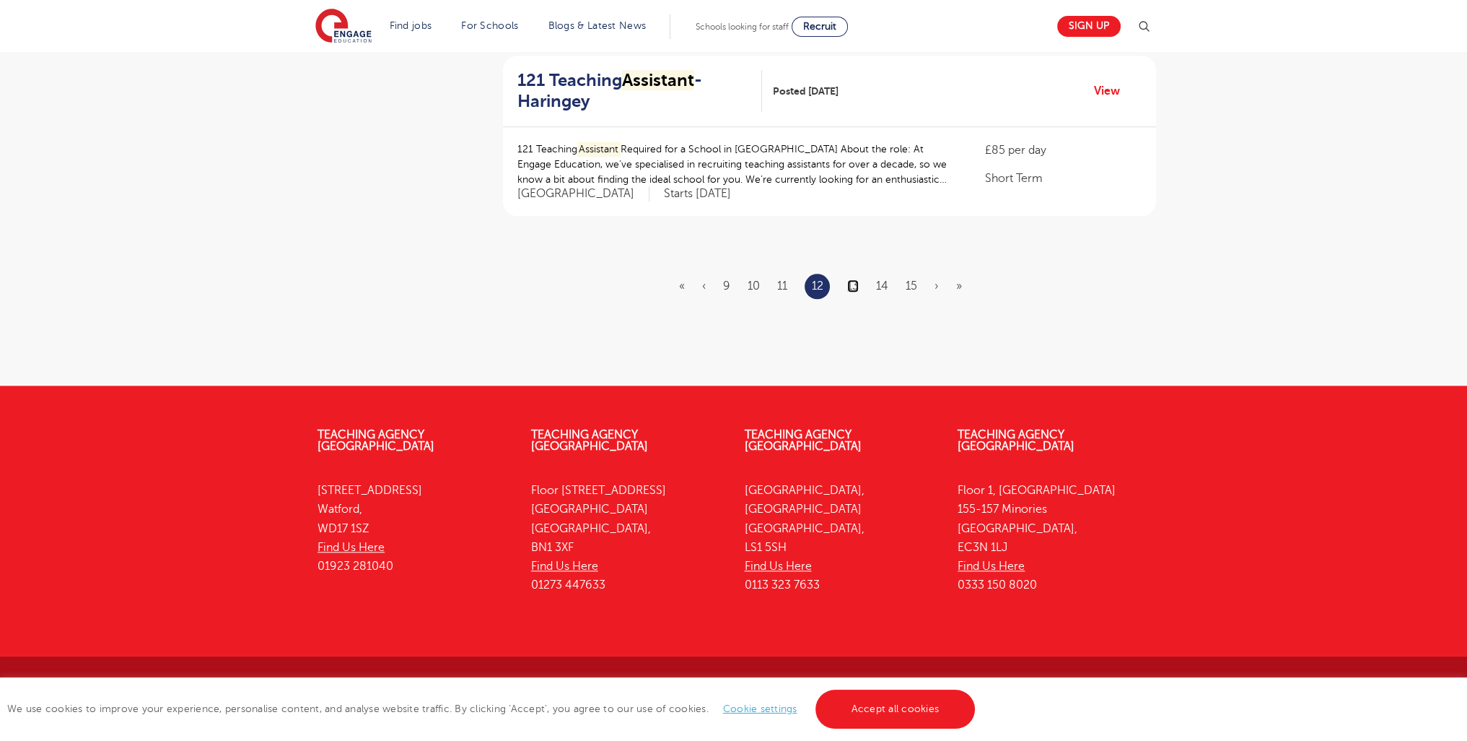
click at [856, 279] on link "13" at bounding box center [853, 285] width 12 height 13
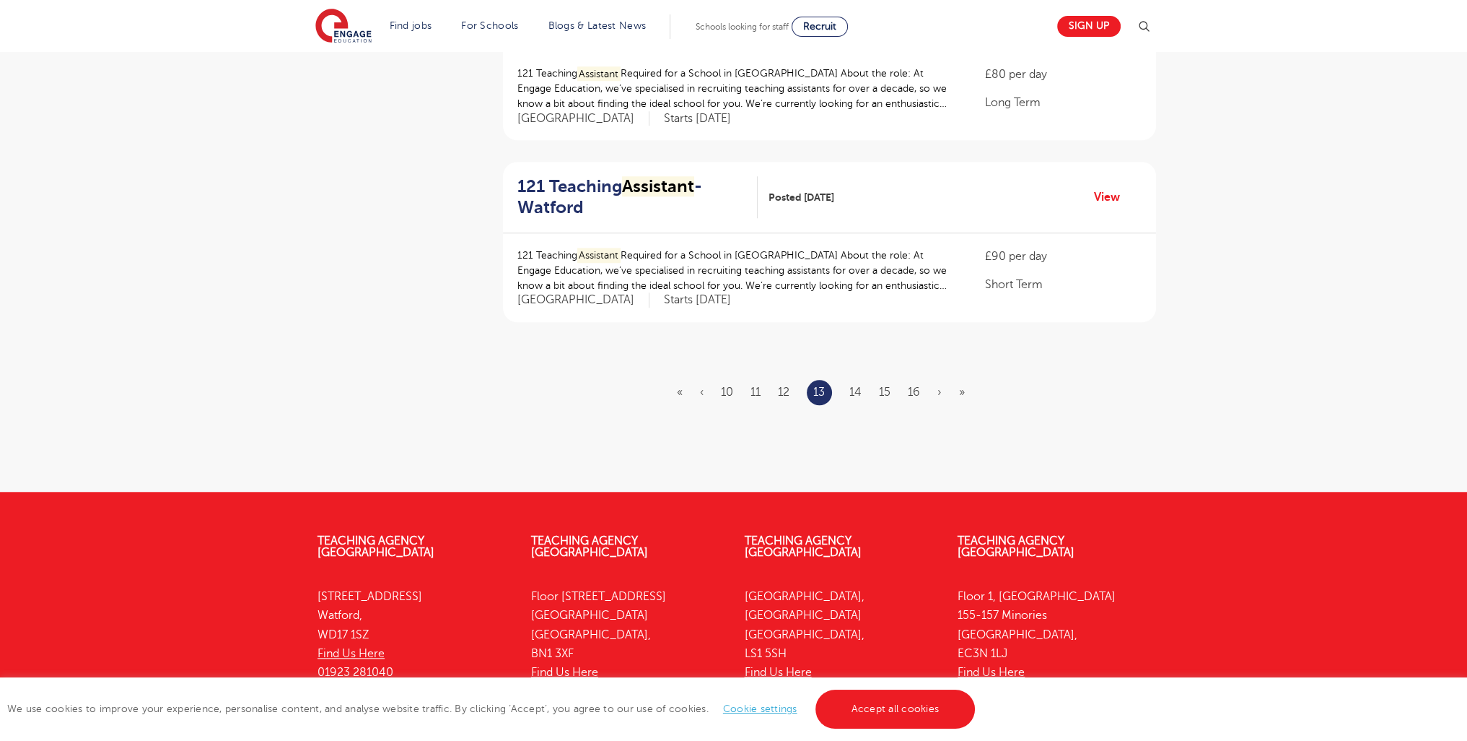
scroll to position [1804, 0]
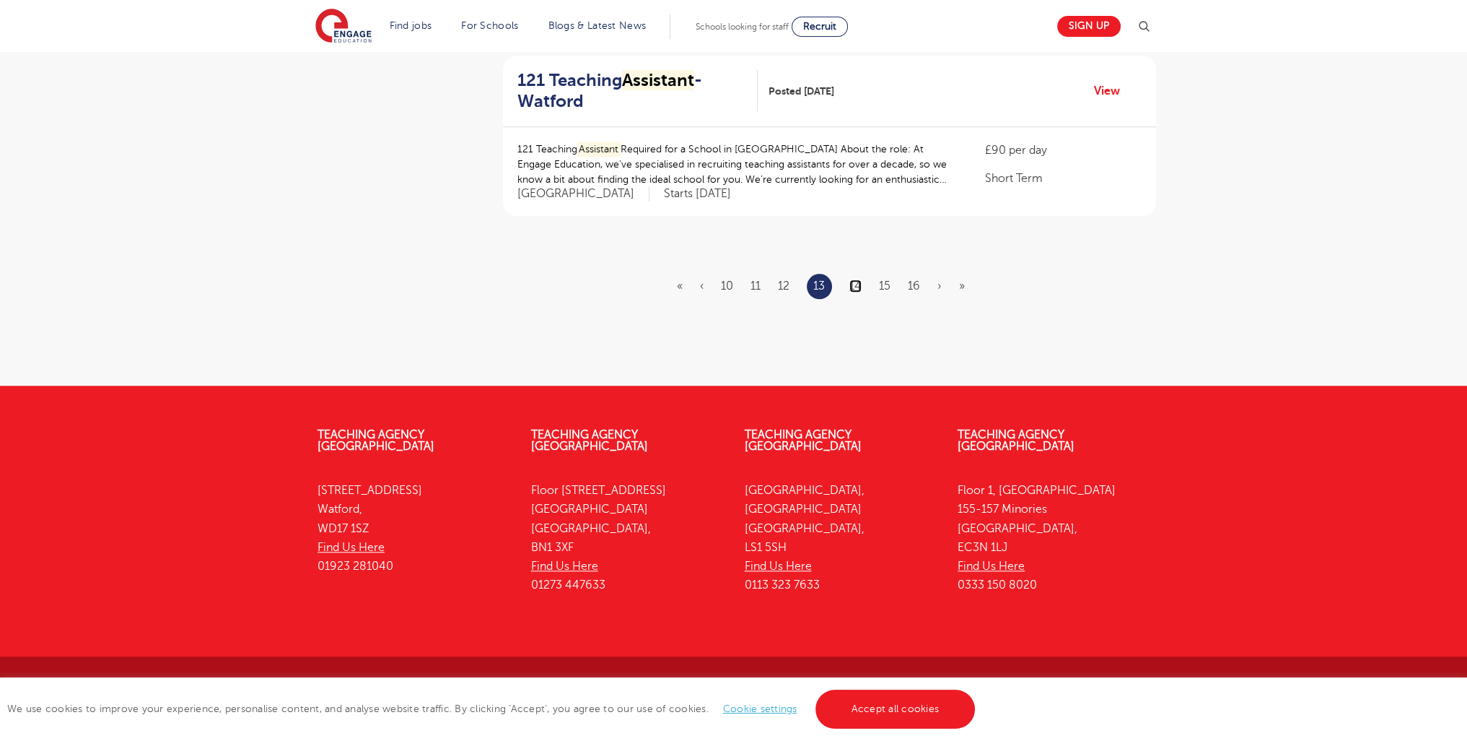
click at [860, 287] on link "14" at bounding box center [856, 285] width 12 height 13
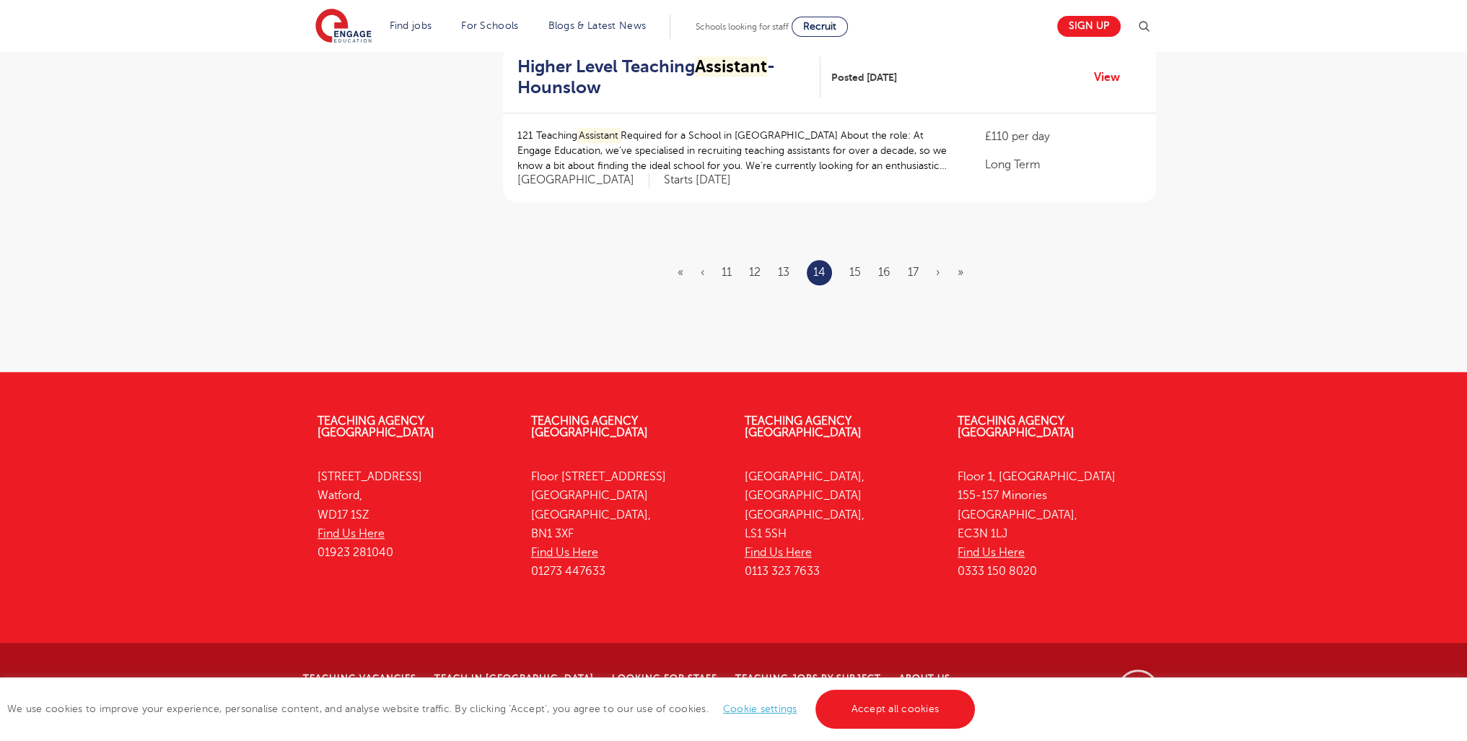
scroll to position [0, 0]
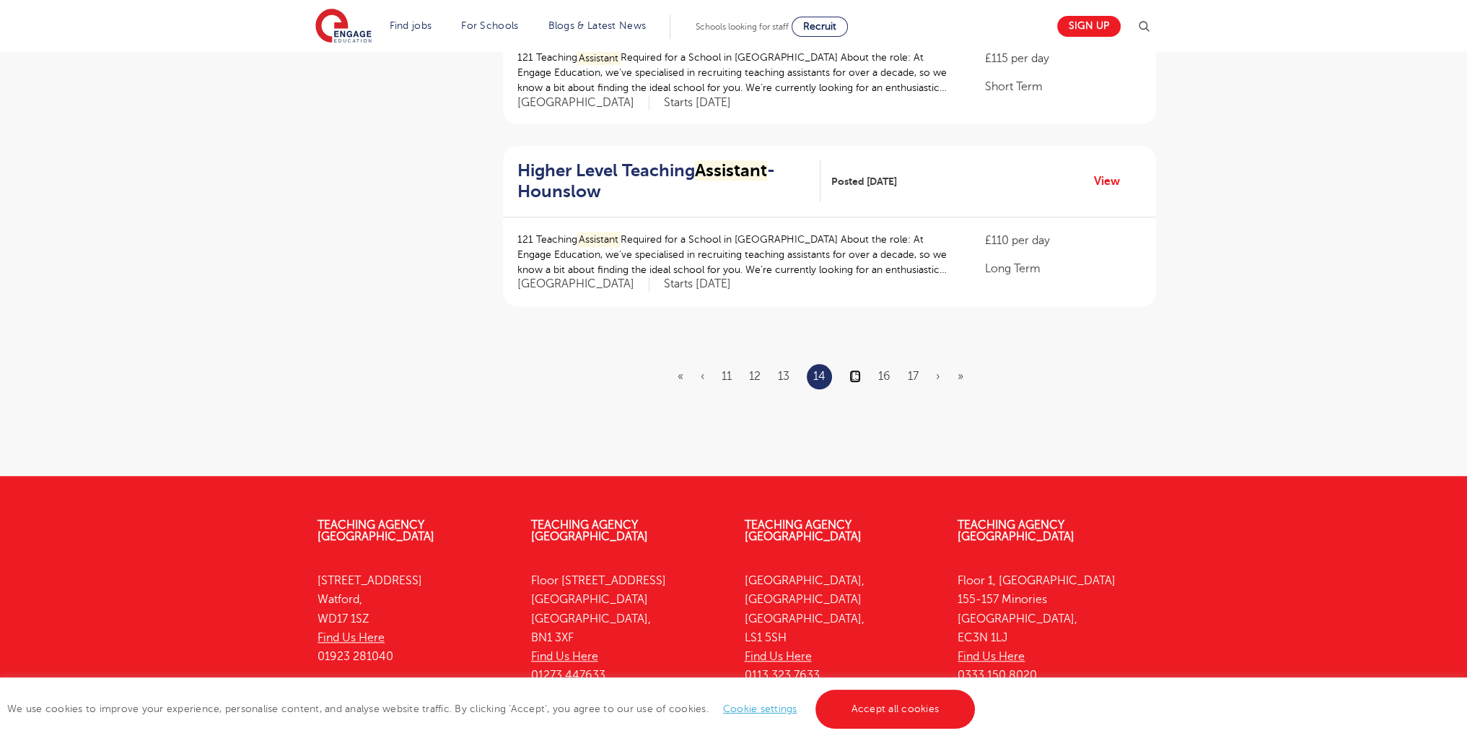
click at [855, 370] on link "15" at bounding box center [856, 376] width 12 height 13
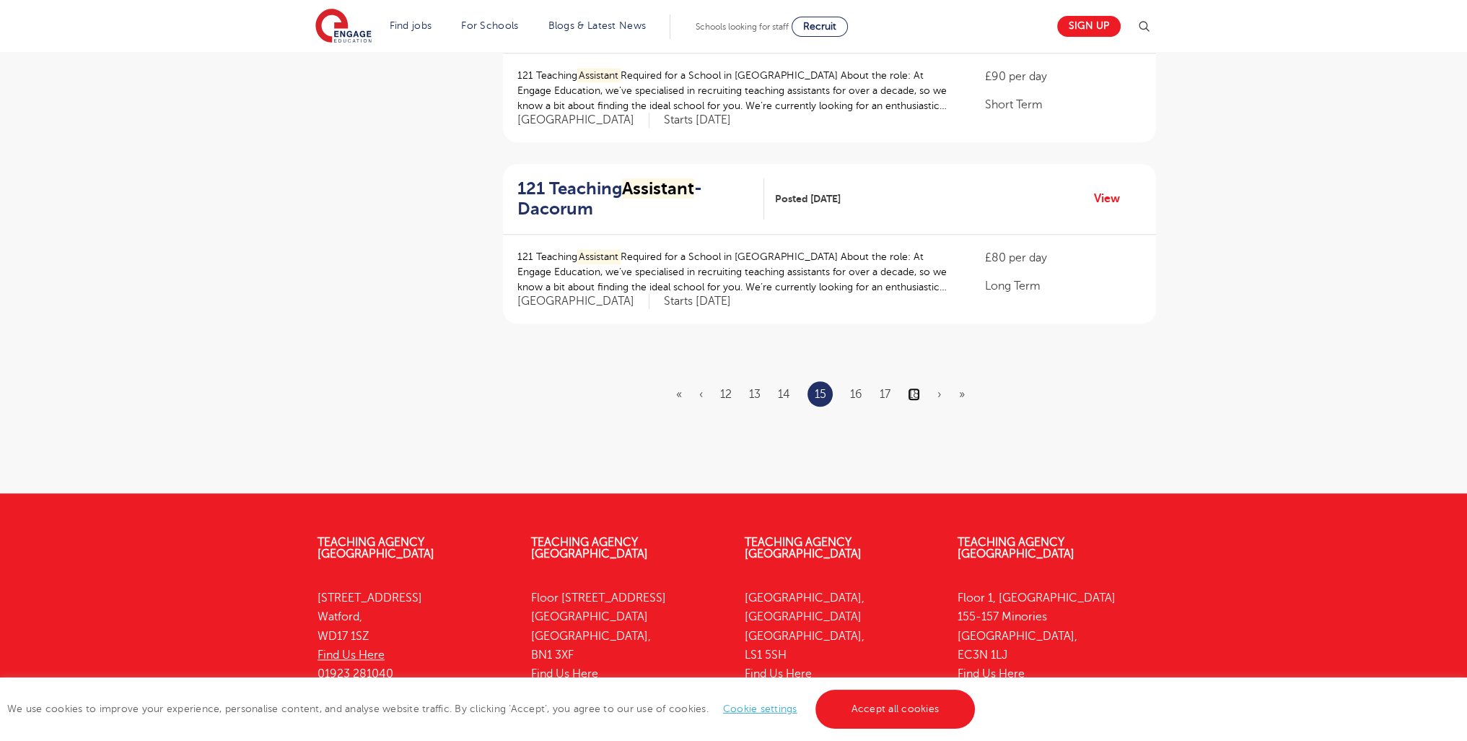
click at [914, 388] on link "18" at bounding box center [914, 394] width 12 height 13
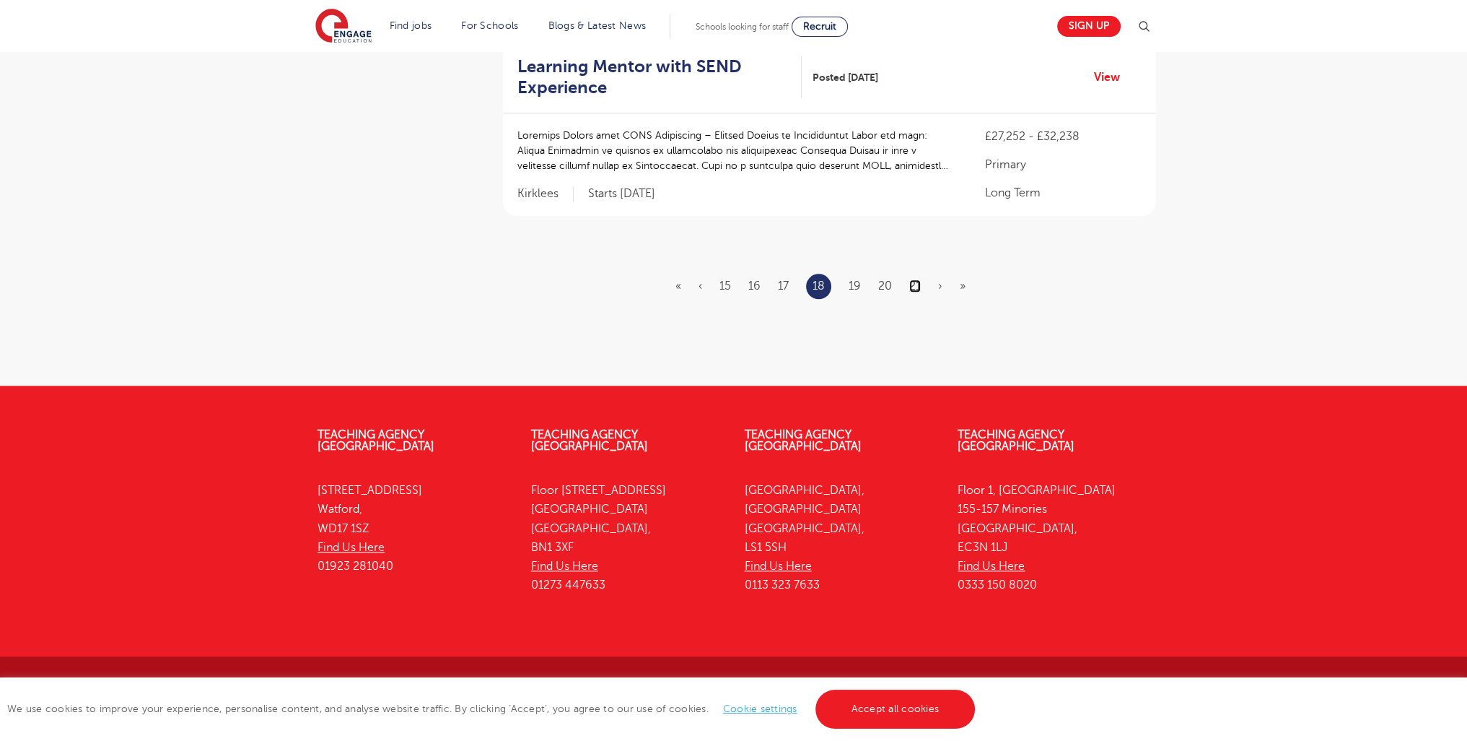
click at [909, 284] on link "21" at bounding box center [915, 285] width 12 height 13
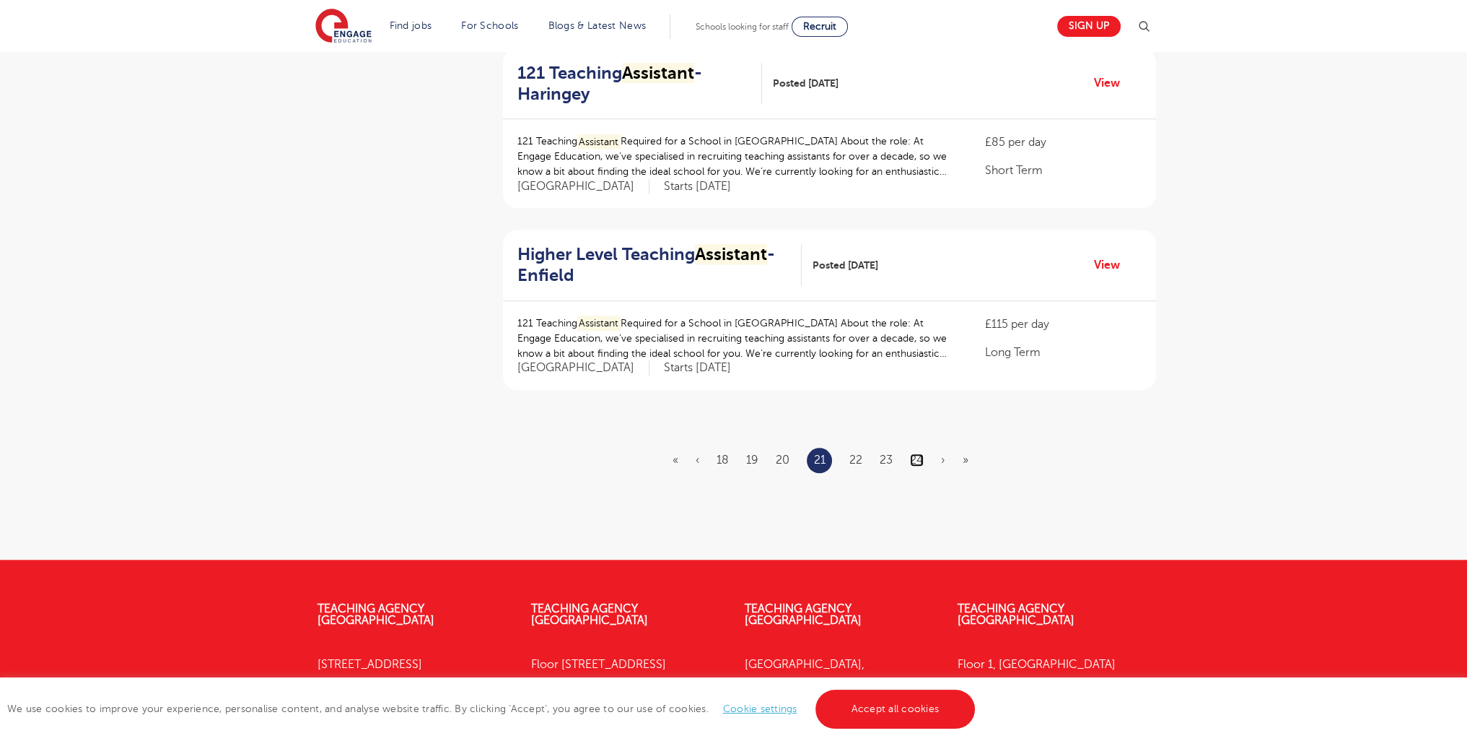
click at [918, 458] on link "24" at bounding box center [917, 459] width 14 height 13
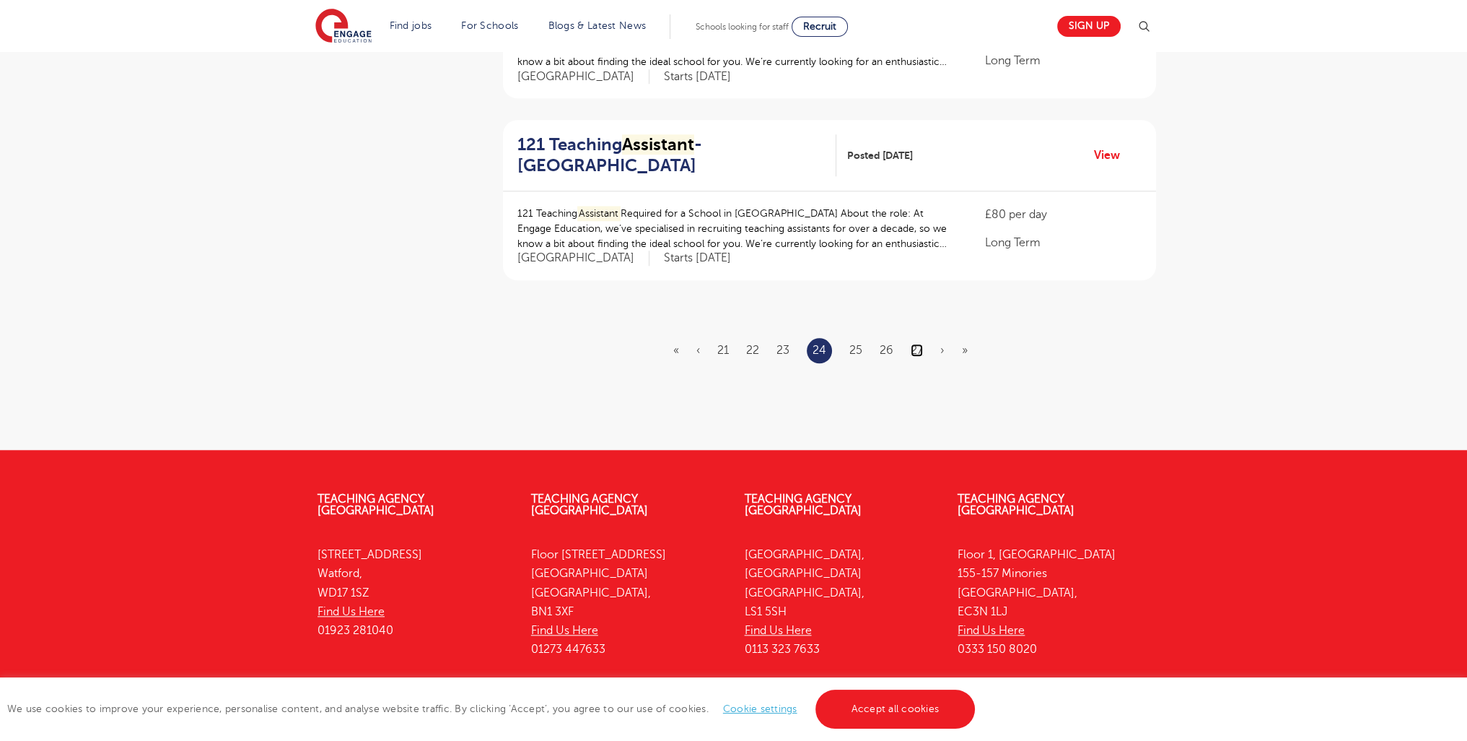
click at [914, 344] on link "27" at bounding box center [917, 350] width 12 height 13
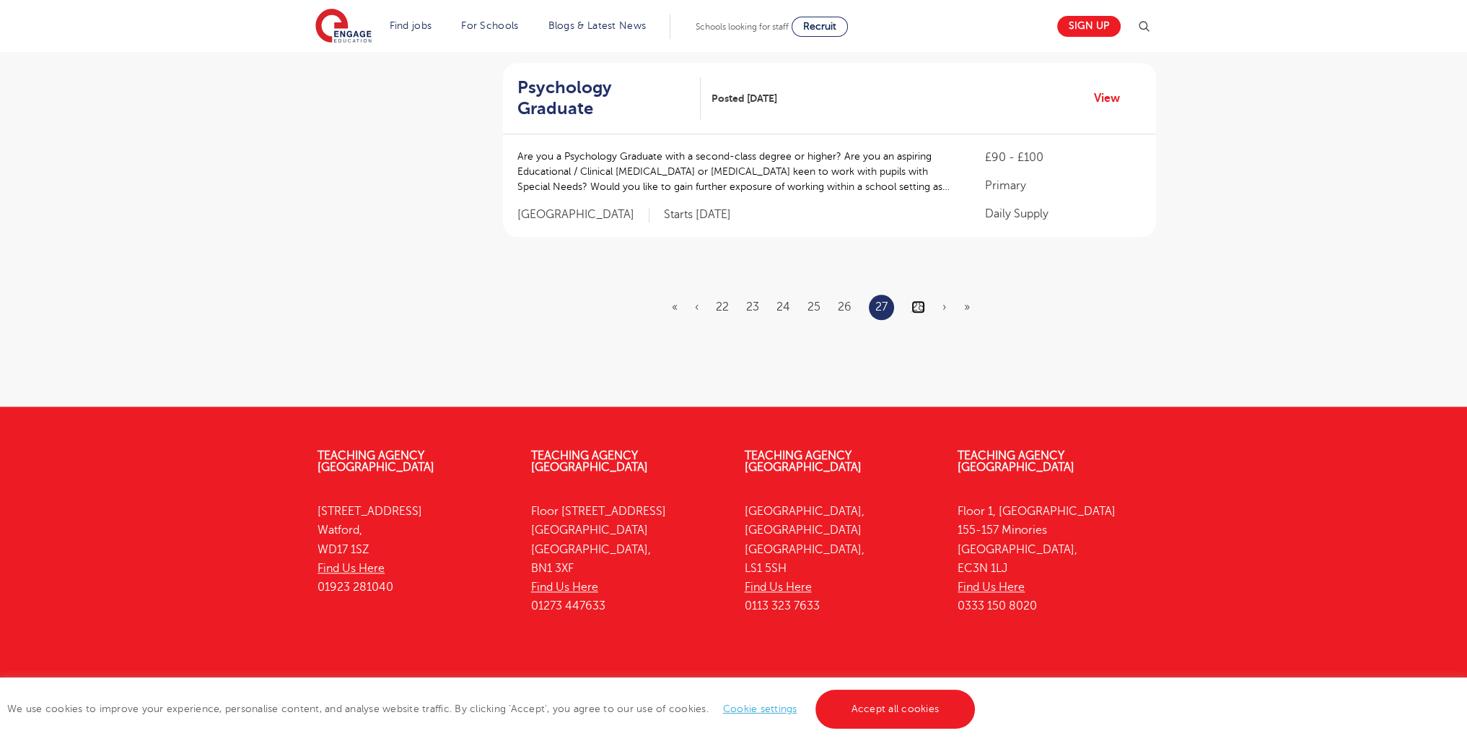
click at [921, 300] on link "28" at bounding box center [919, 306] width 14 height 13
